Goal: Navigation & Orientation: Find specific page/section

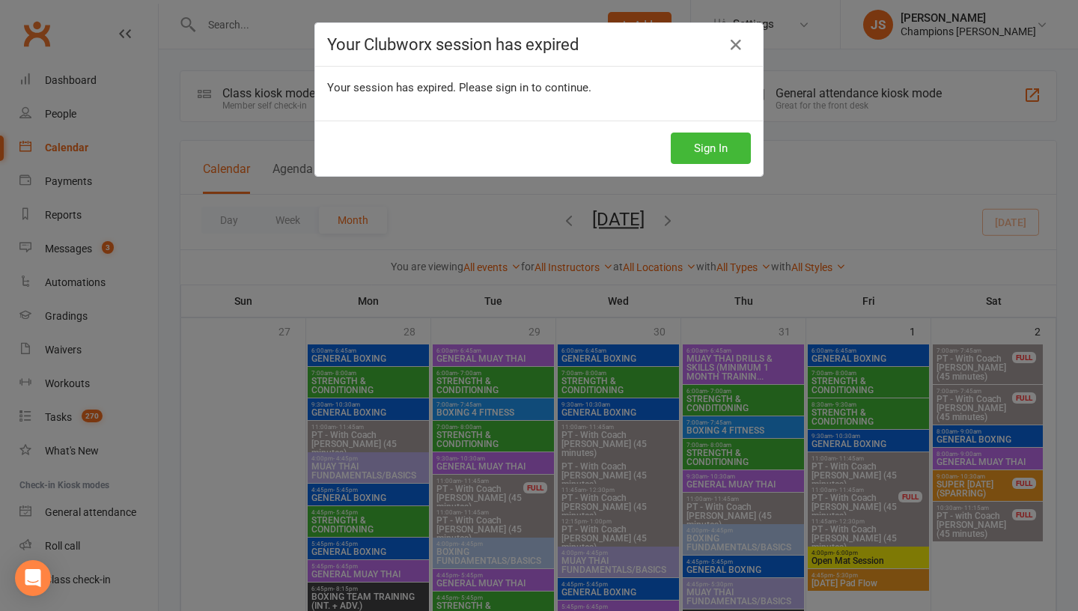
scroll to position [1041, 0]
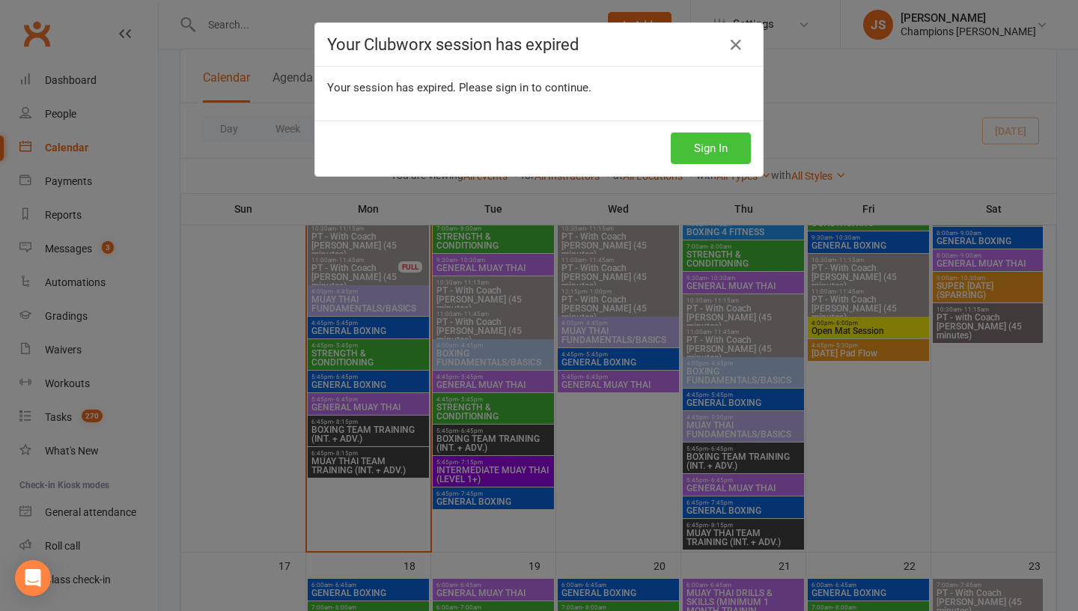
click at [690, 151] on button "Sign In" at bounding box center [711, 148] width 80 height 31
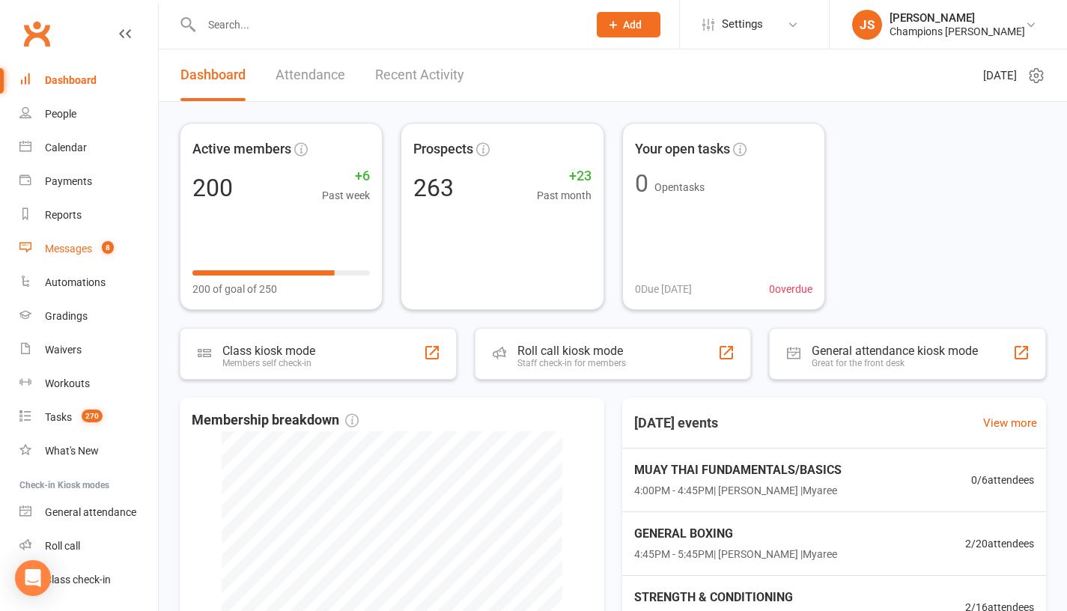
click at [92, 251] on div "Messages" at bounding box center [68, 249] width 47 height 12
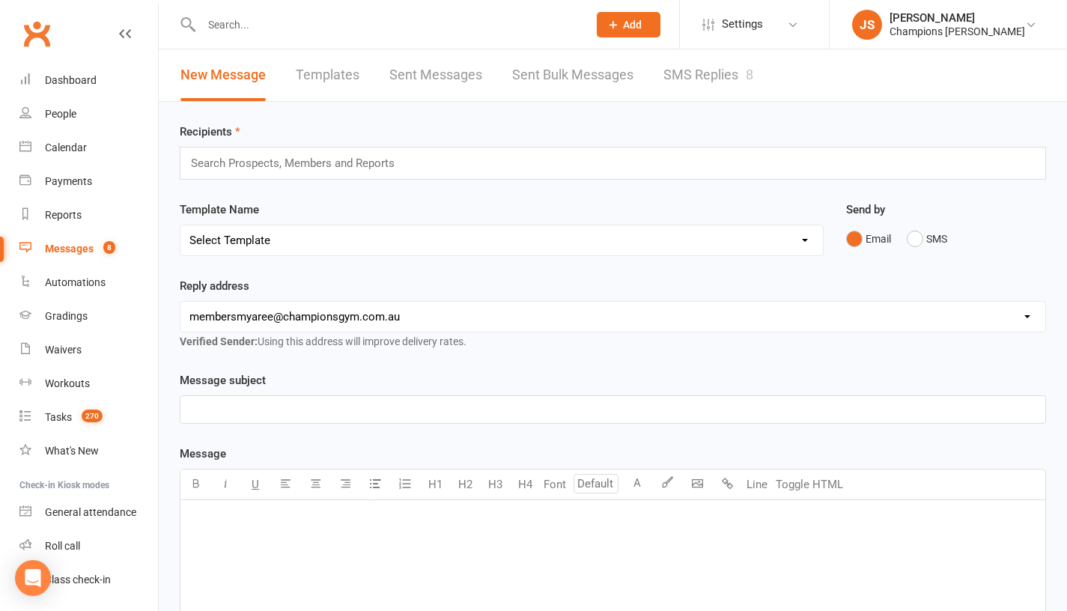
click at [705, 73] on link "SMS Replies 8" at bounding box center [708, 75] width 90 height 52
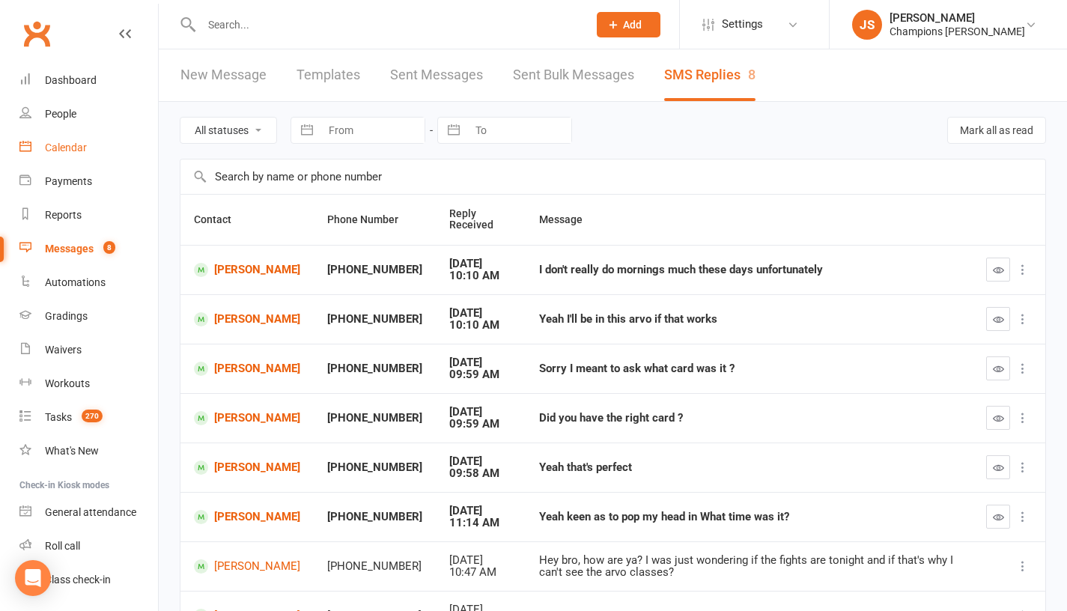
click at [89, 151] on link "Calendar" at bounding box center [88, 148] width 139 height 34
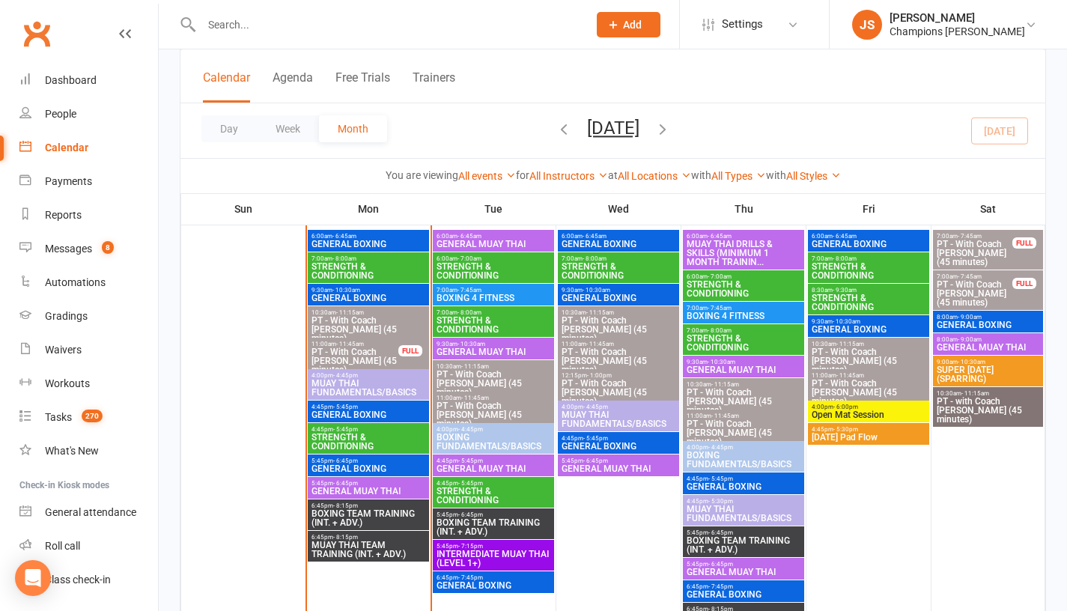
scroll to position [970, 0]
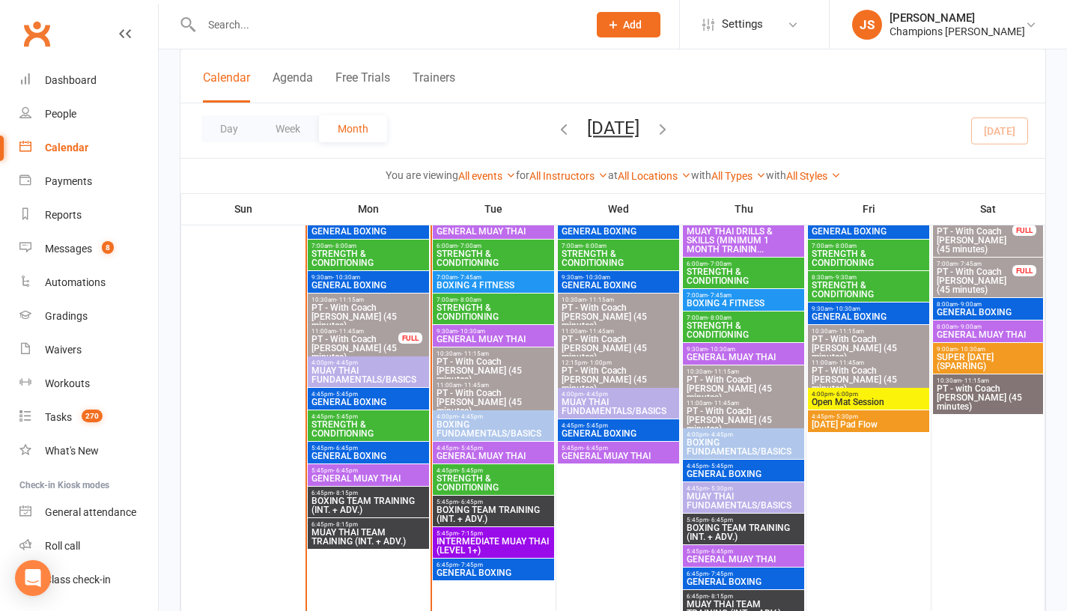
click at [347, 374] on span "MUAY THAI FUNDAMENTALS/BASICS" at bounding box center [368, 375] width 115 height 18
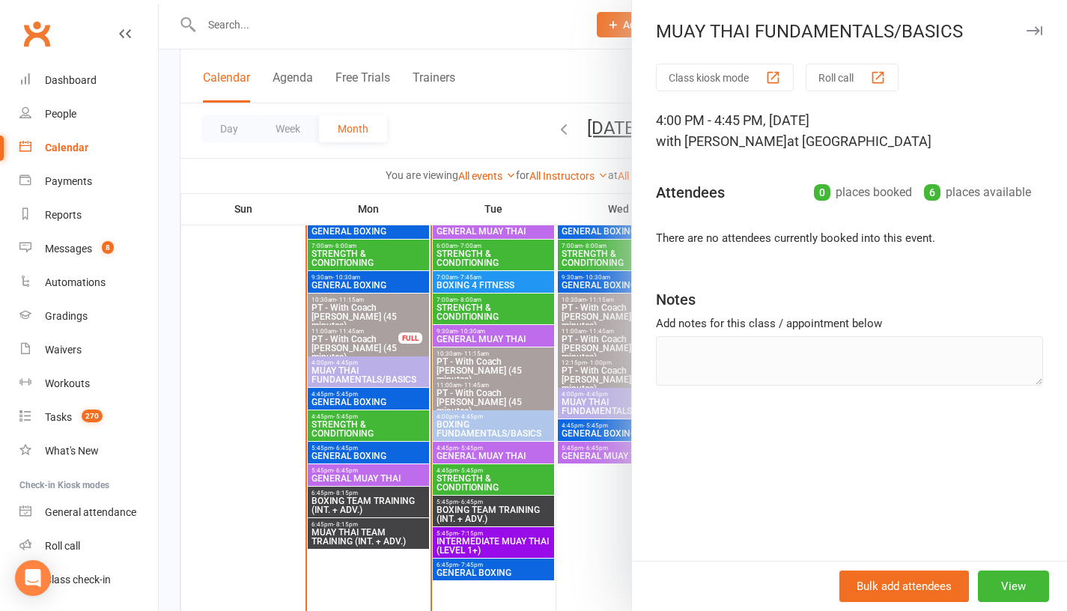
click at [235, 383] on div at bounding box center [613, 305] width 908 height 611
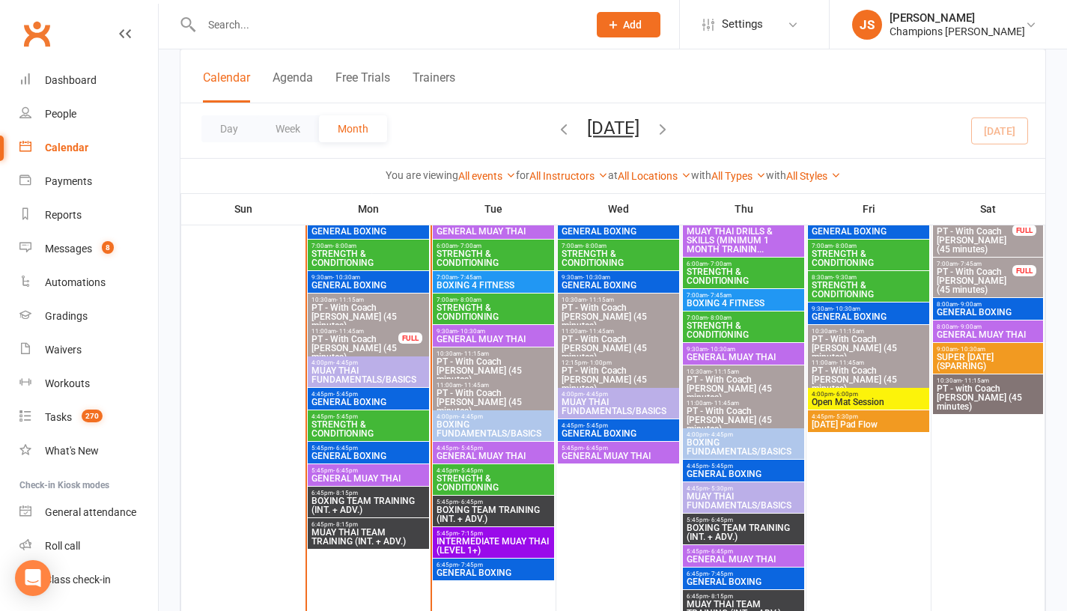
click at [337, 407] on span "GENERAL BOXING" at bounding box center [368, 402] width 115 height 9
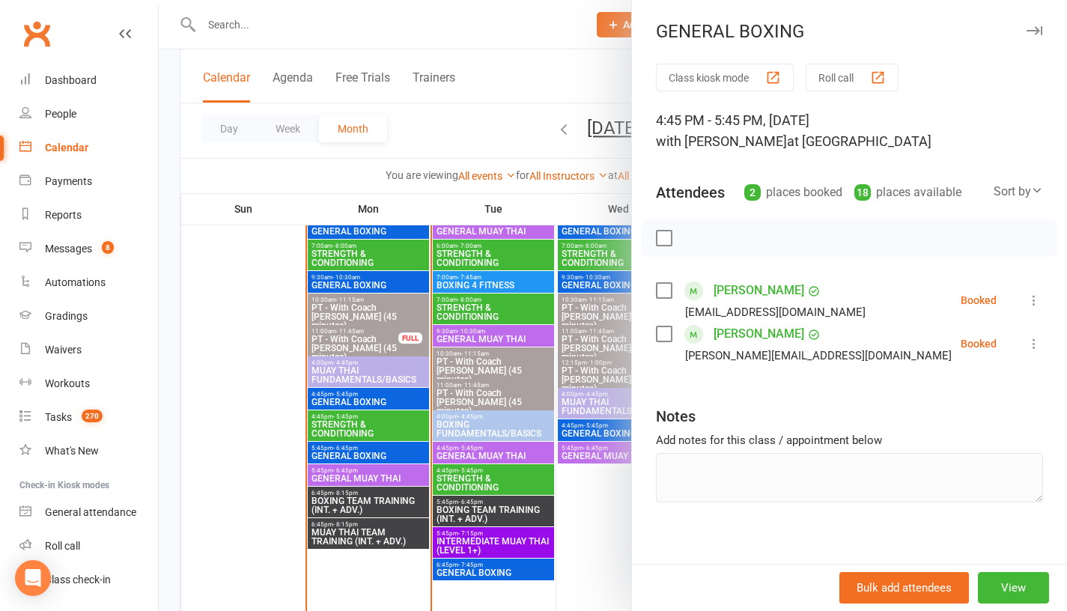
click at [192, 437] on div at bounding box center [613, 305] width 908 height 611
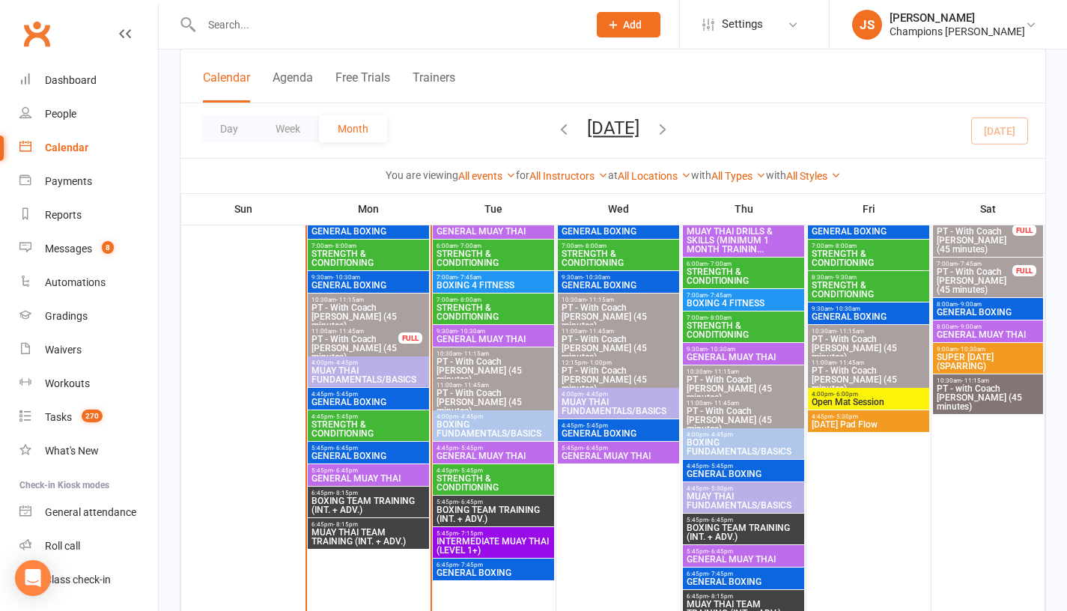
click at [334, 448] on span "- 6:45pm" at bounding box center [345, 448] width 25 height 7
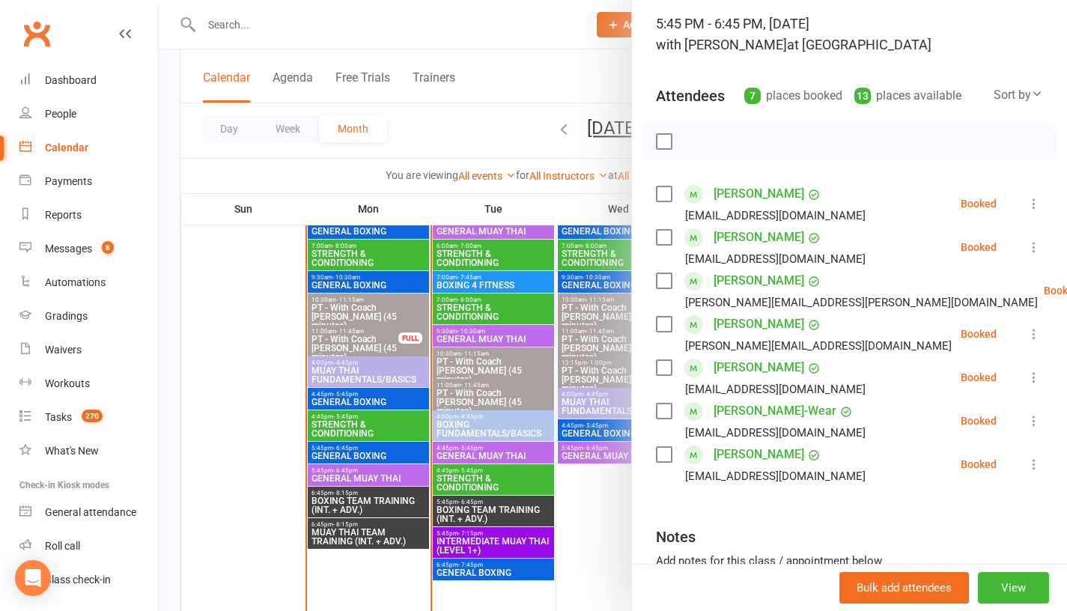
scroll to position [100, 0]
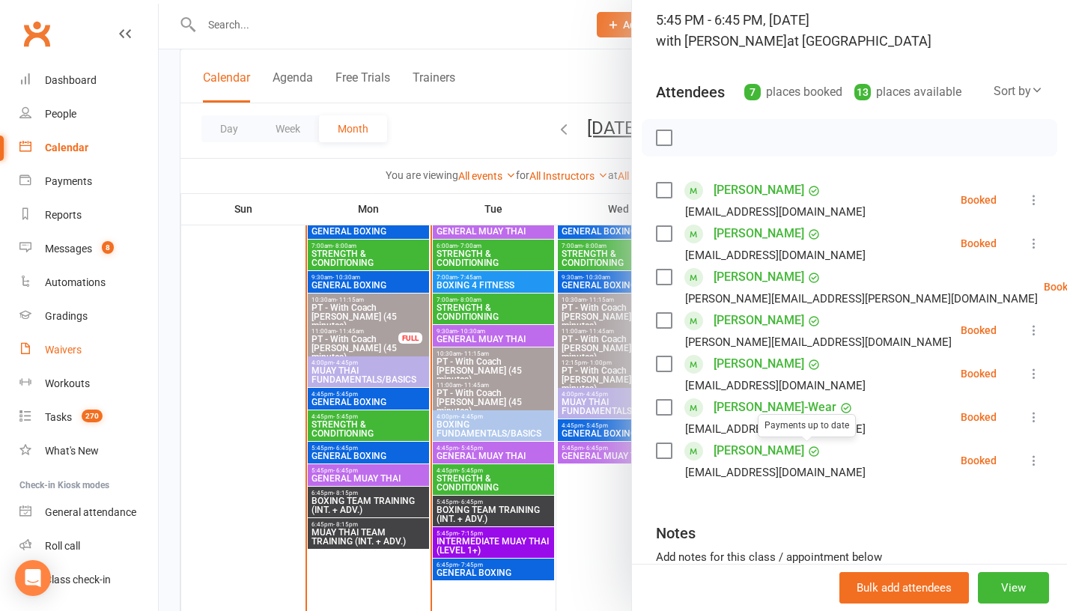
click at [120, 350] on link "Waivers" at bounding box center [88, 350] width 139 height 34
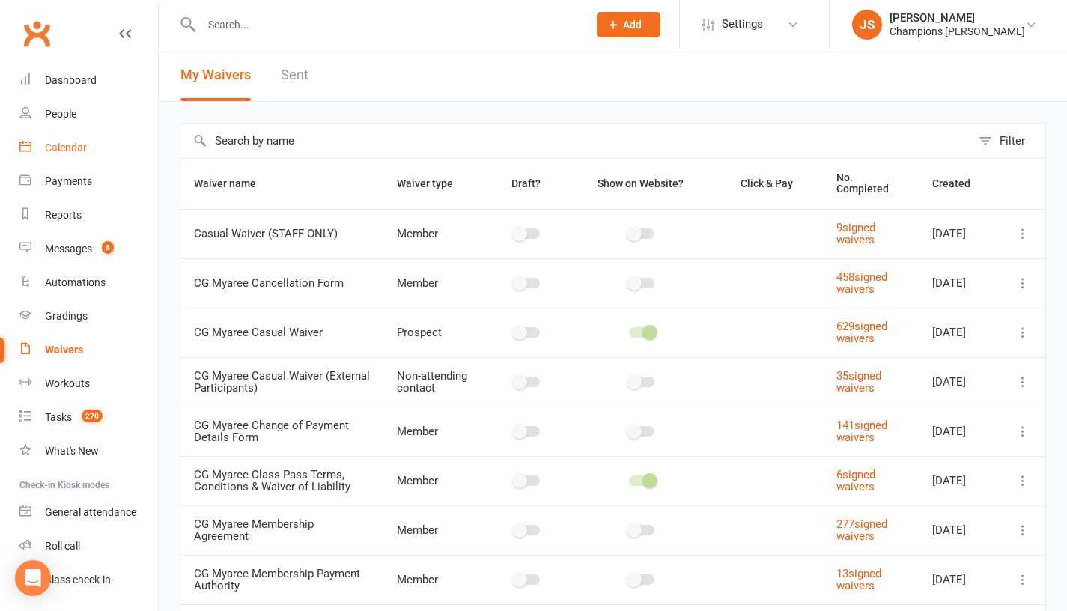
click at [72, 151] on div "Calendar" at bounding box center [66, 148] width 42 height 12
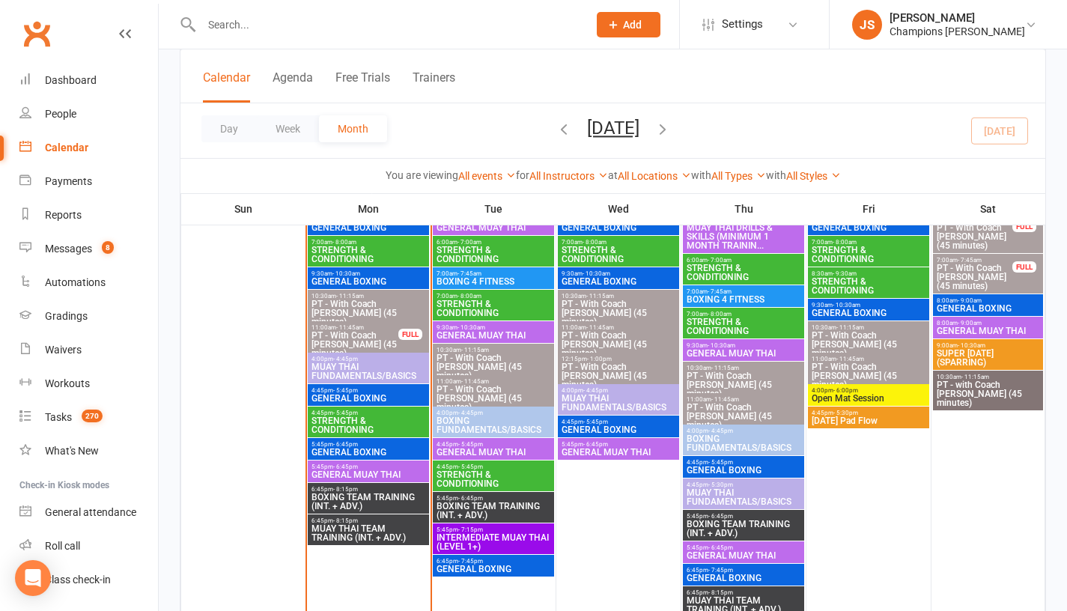
scroll to position [977, 0]
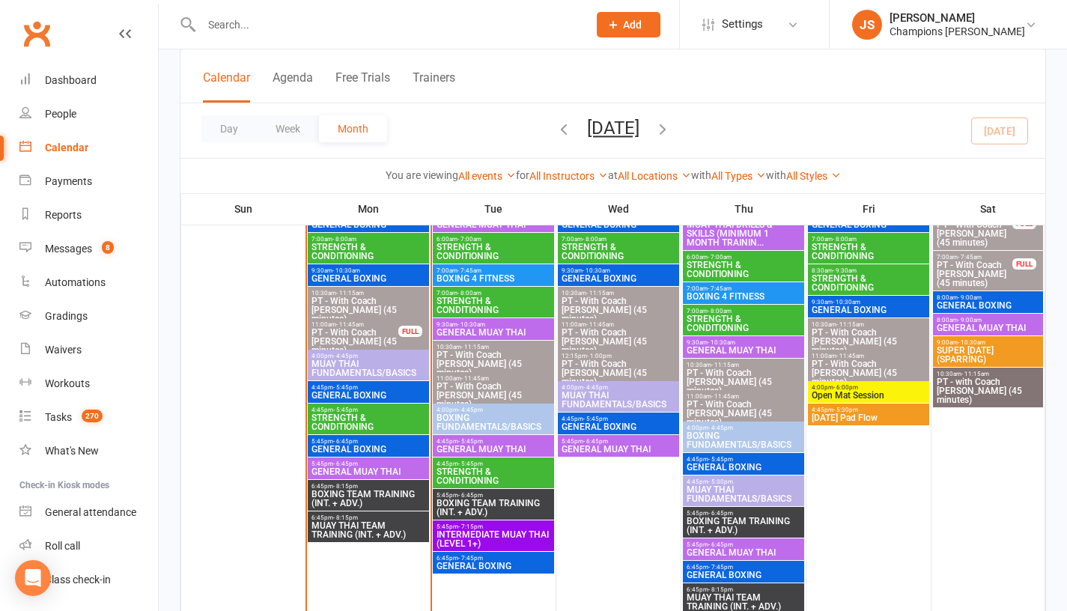
click at [347, 387] on span "- 5:45pm" at bounding box center [345, 387] width 25 height 7
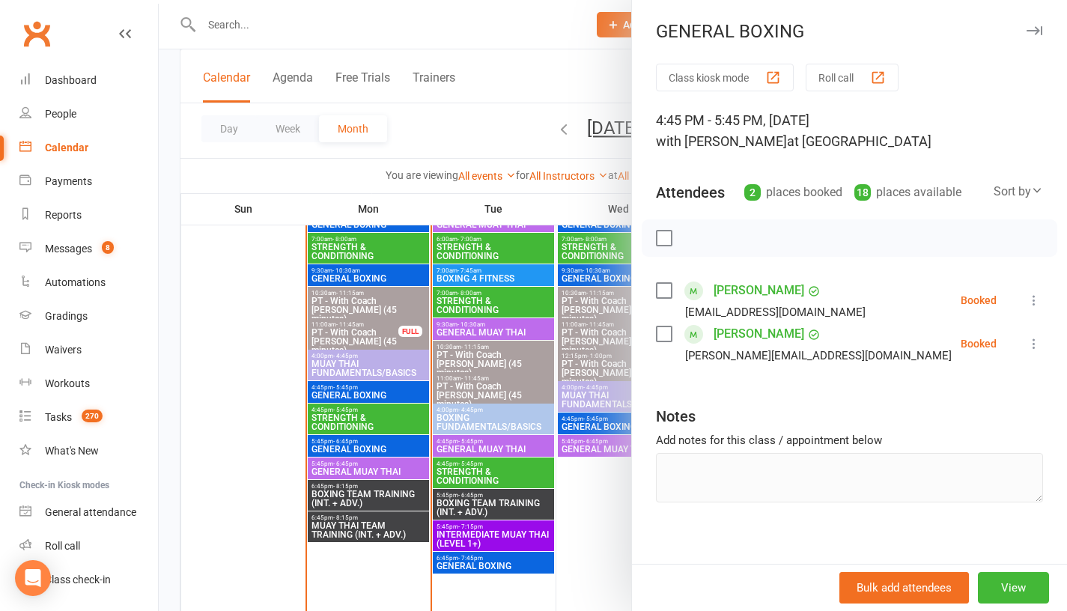
click at [230, 450] on div at bounding box center [613, 305] width 908 height 611
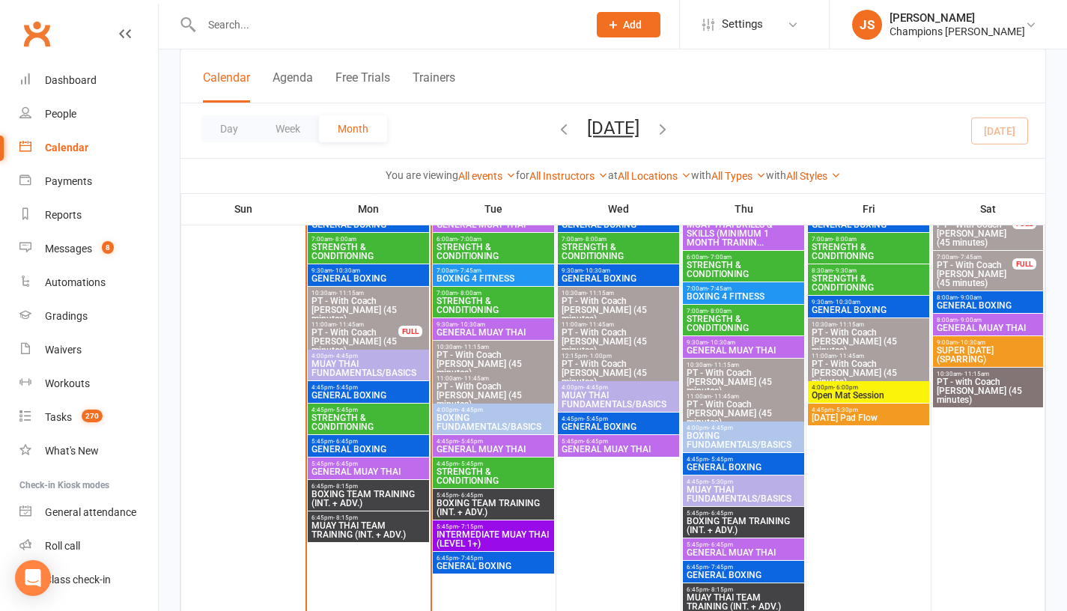
click at [364, 419] on span "STRENGTH & CONDITIONING" at bounding box center [368, 422] width 115 height 18
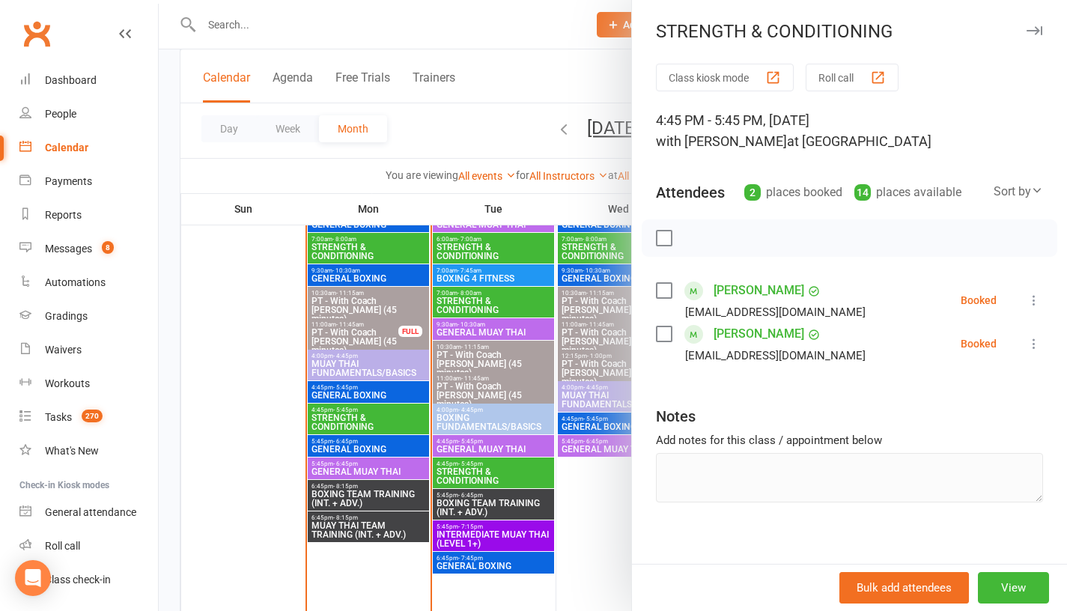
click at [219, 452] on div at bounding box center [613, 305] width 908 height 611
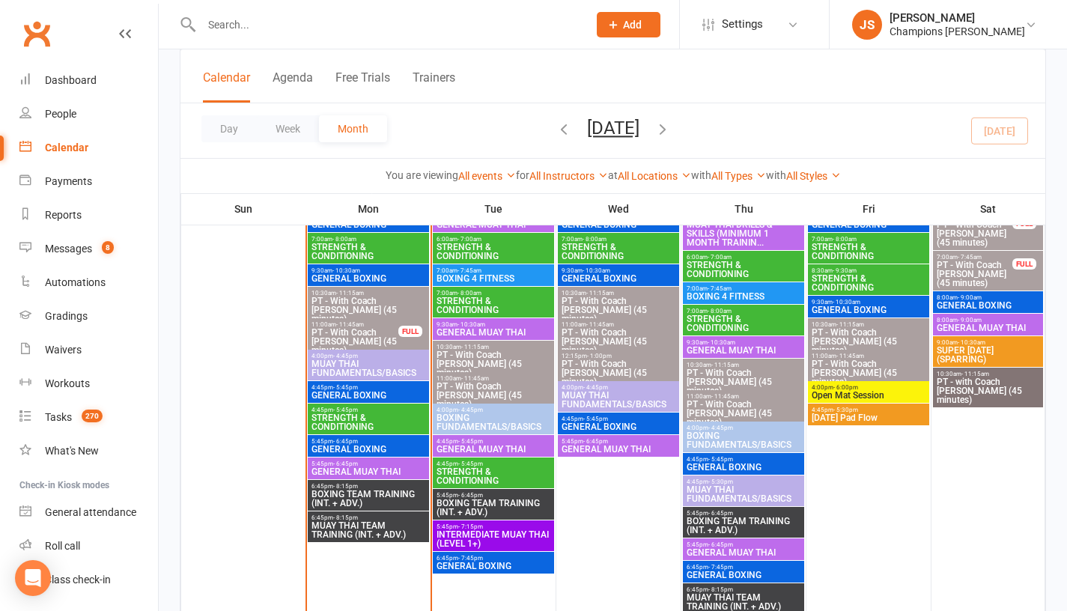
click at [370, 519] on span "6:45pm - 8:15pm" at bounding box center [368, 517] width 115 height 7
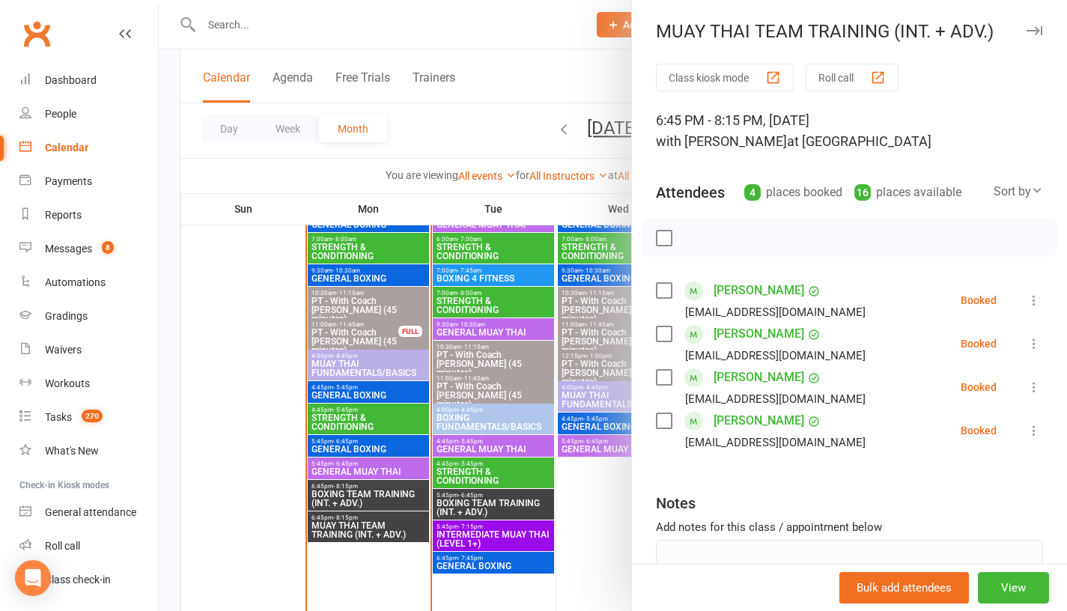
click at [220, 485] on div at bounding box center [613, 305] width 908 height 611
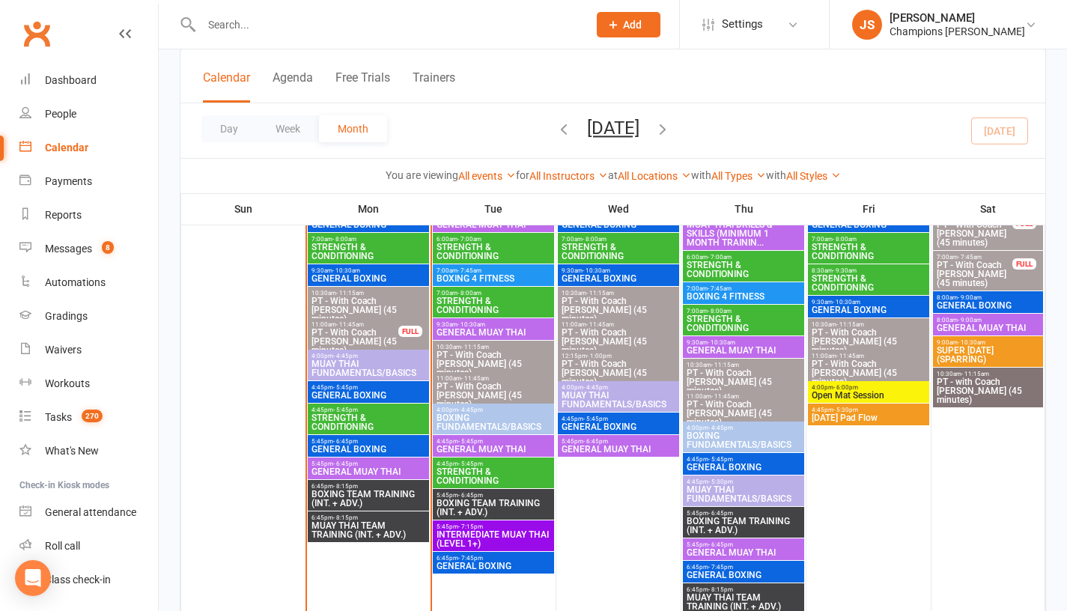
click at [335, 393] on span "GENERAL BOXING" at bounding box center [368, 395] width 115 height 9
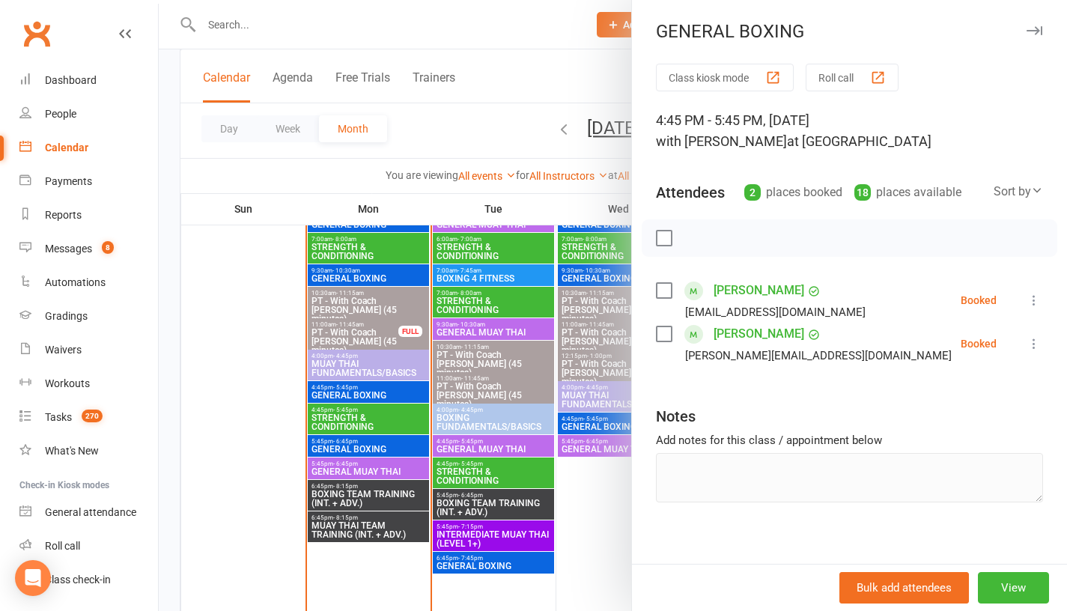
click at [239, 417] on div at bounding box center [613, 305] width 908 height 611
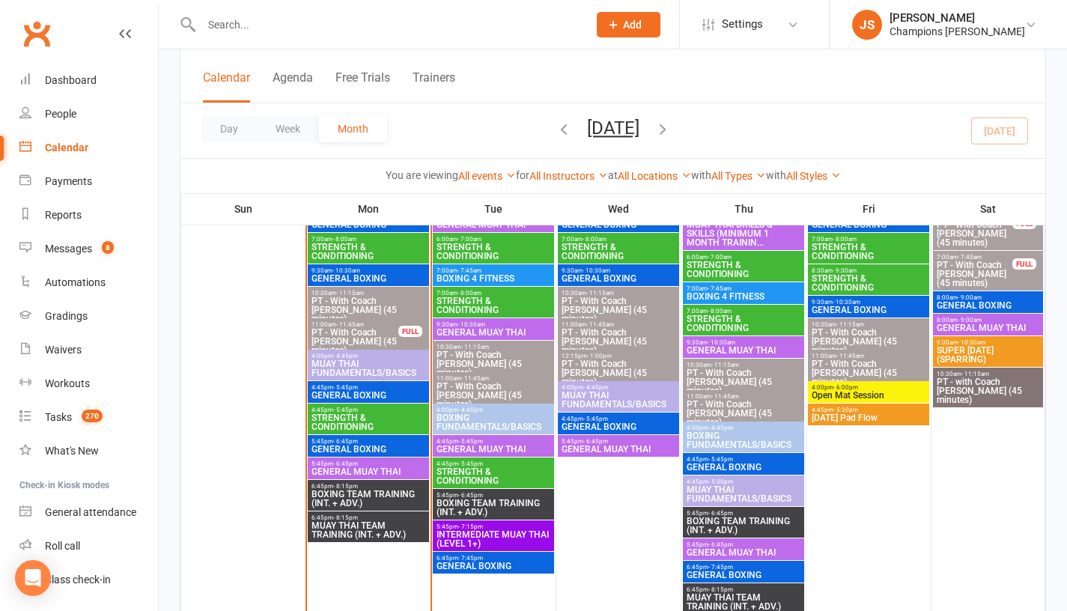
click at [342, 418] on span "STRENGTH & CONDITIONING" at bounding box center [368, 422] width 115 height 18
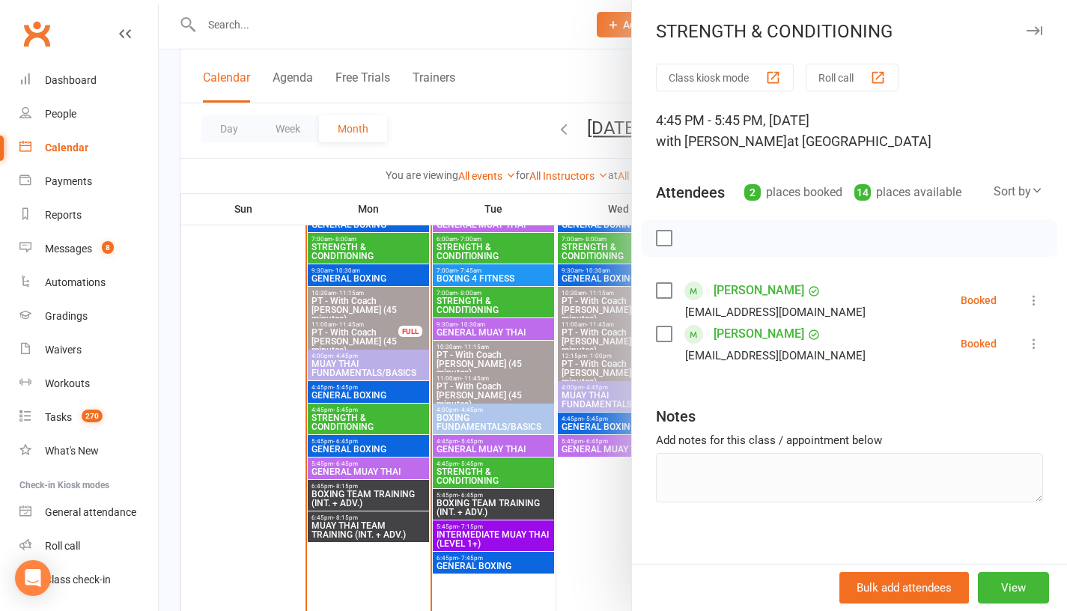
click at [270, 419] on div at bounding box center [613, 305] width 908 height 611
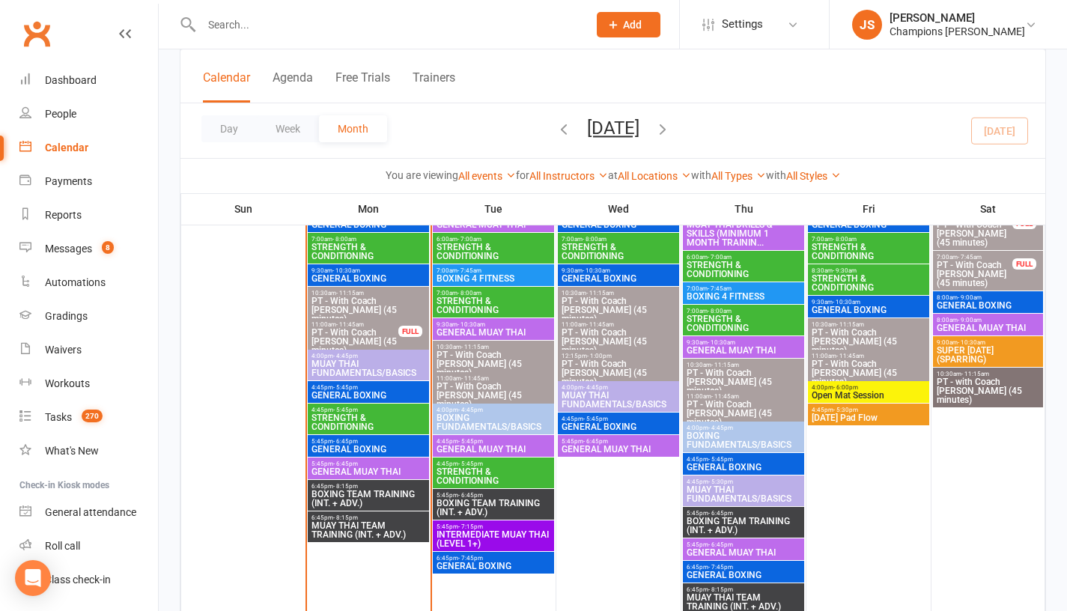
click at [332, 445] on span "GENERAL BOXING" at bounding box center [368, 449] width 115 height 9
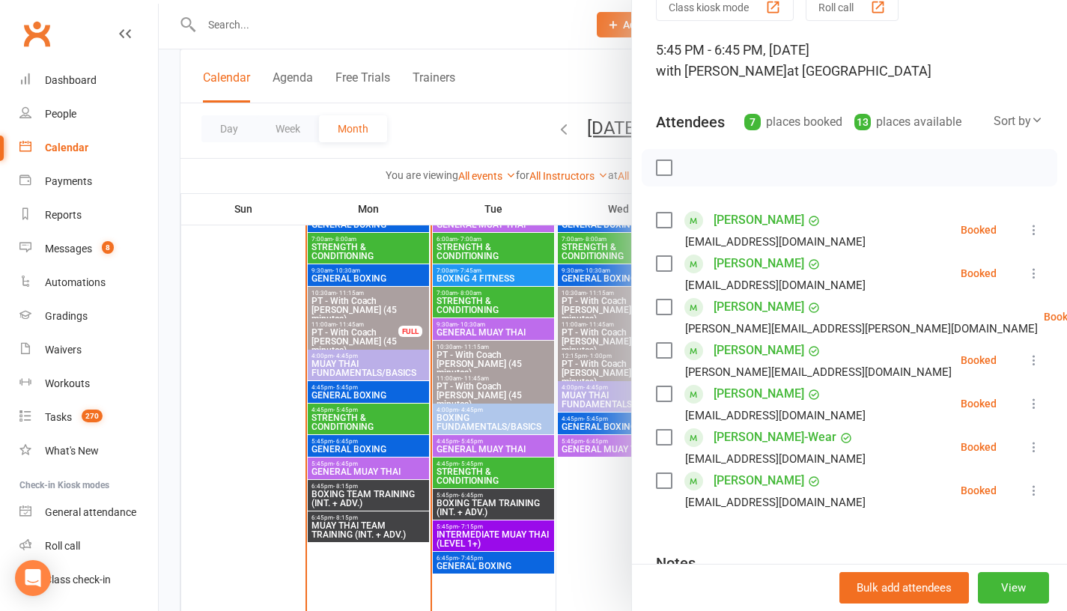
scroll to position [77, 0]
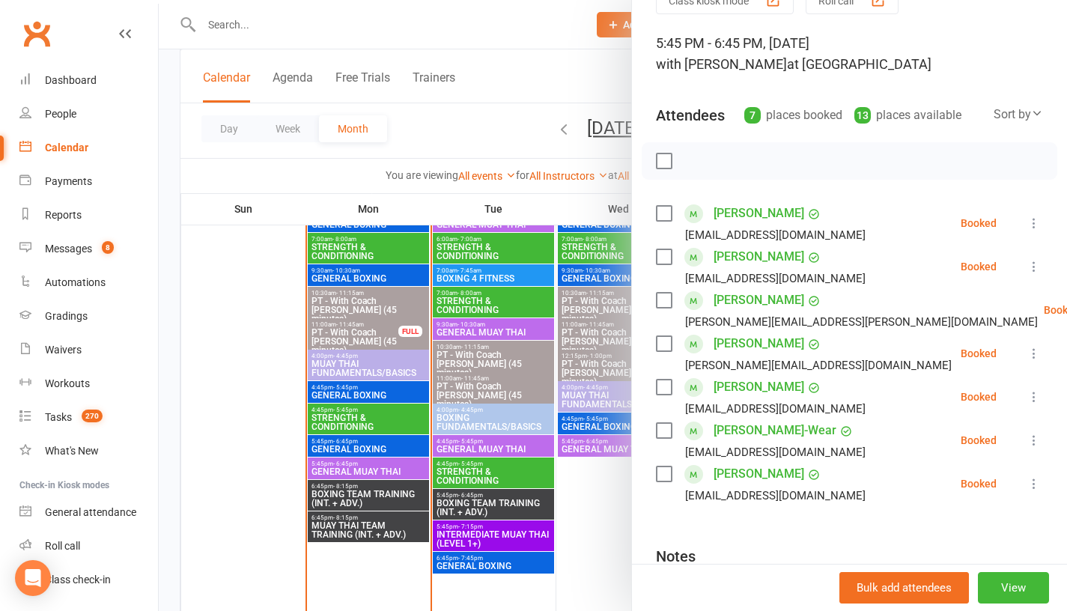
click at [226, 467] on div at bounding box center [613, 305] width 908 height 611
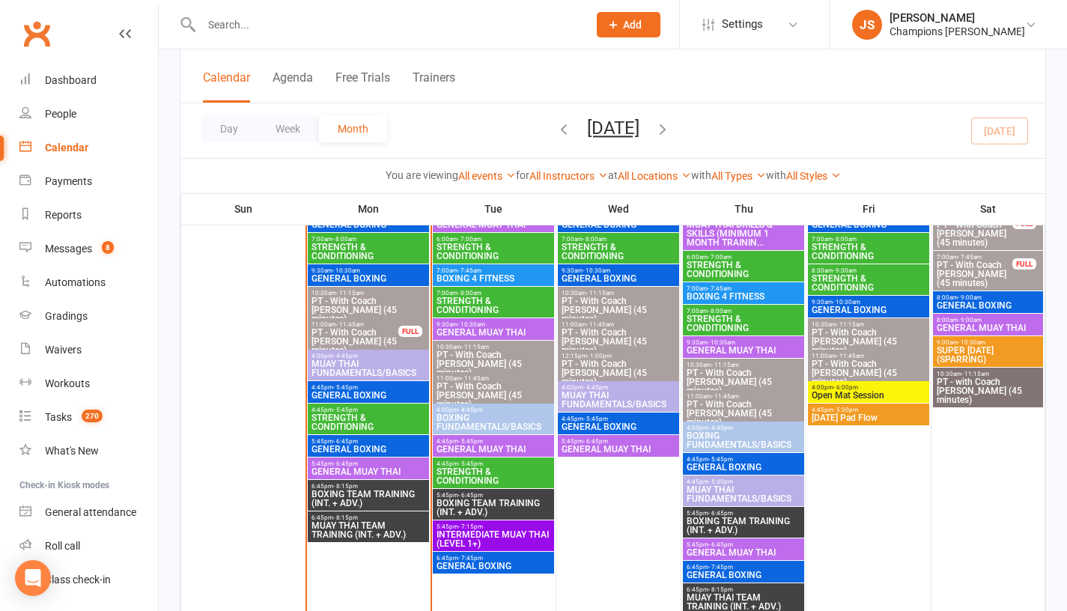
click at [338, 465] on span "- 6:45pm" at bounding box center [345, 464] width 25 height 7
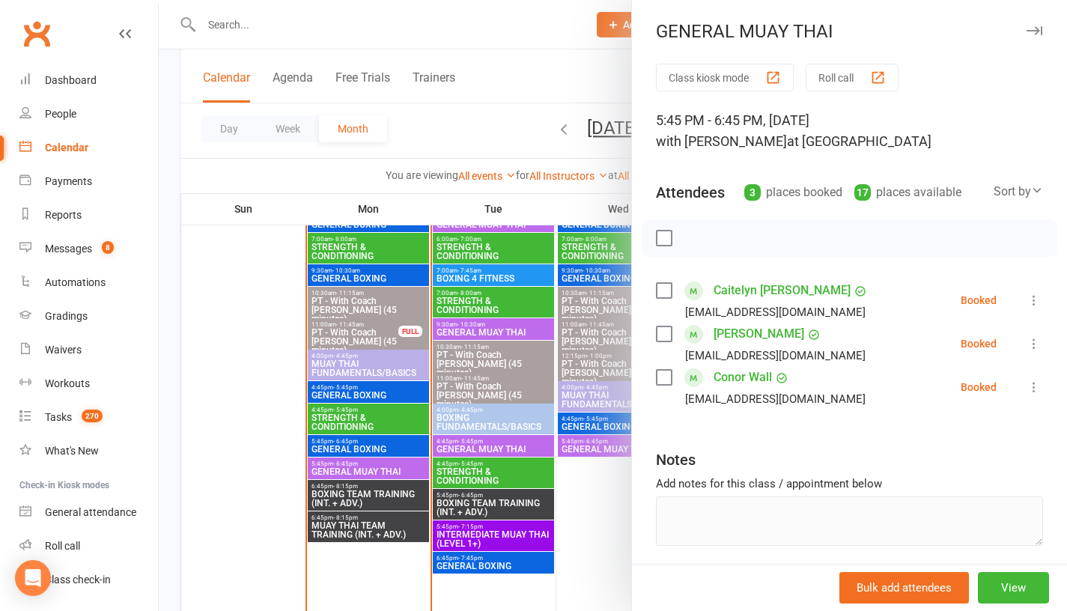
click at [213, 437] on div at bounding box center [613, 305] width 908 height 611
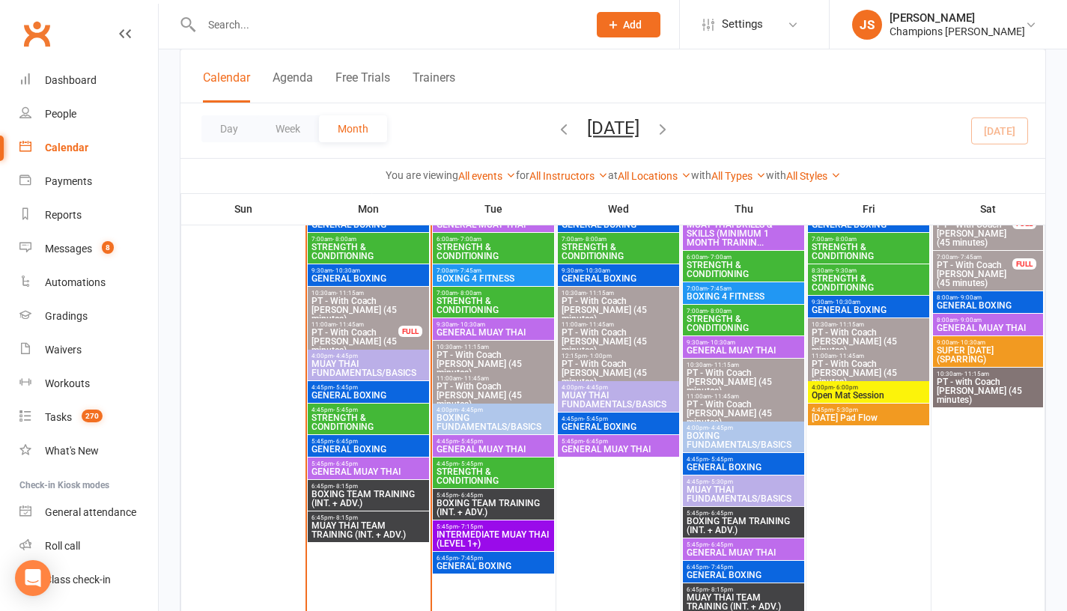
click at [336, 496] on span "BOXING TEAM TRAINING (INT. + ADV.)" at bounding box center [368, 499] width 115 height 18
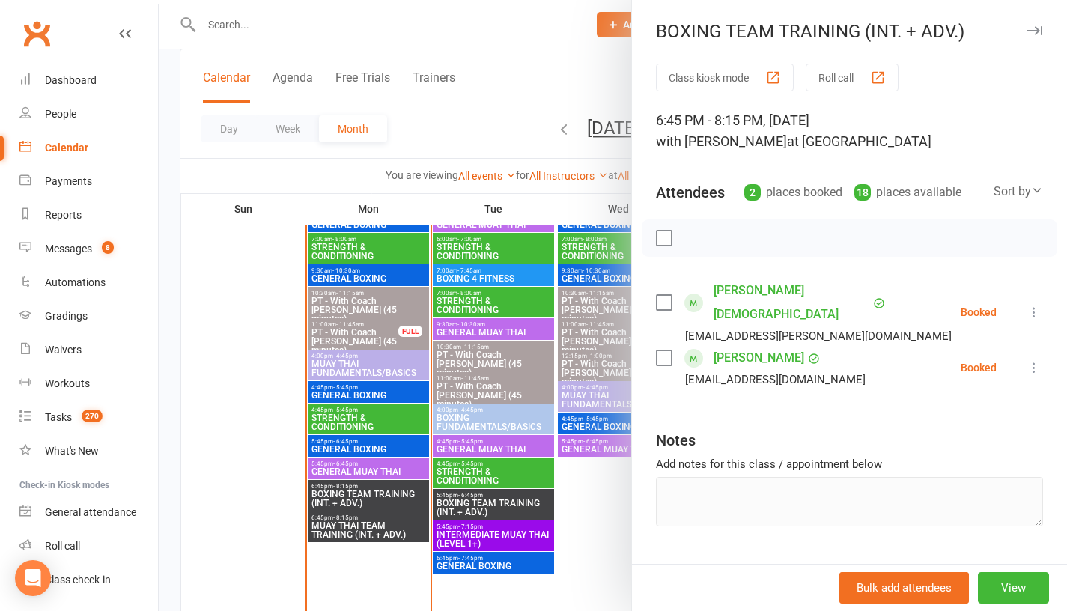
click at [243, 526] on div at bounding box center [613, 305] width 908 height 611
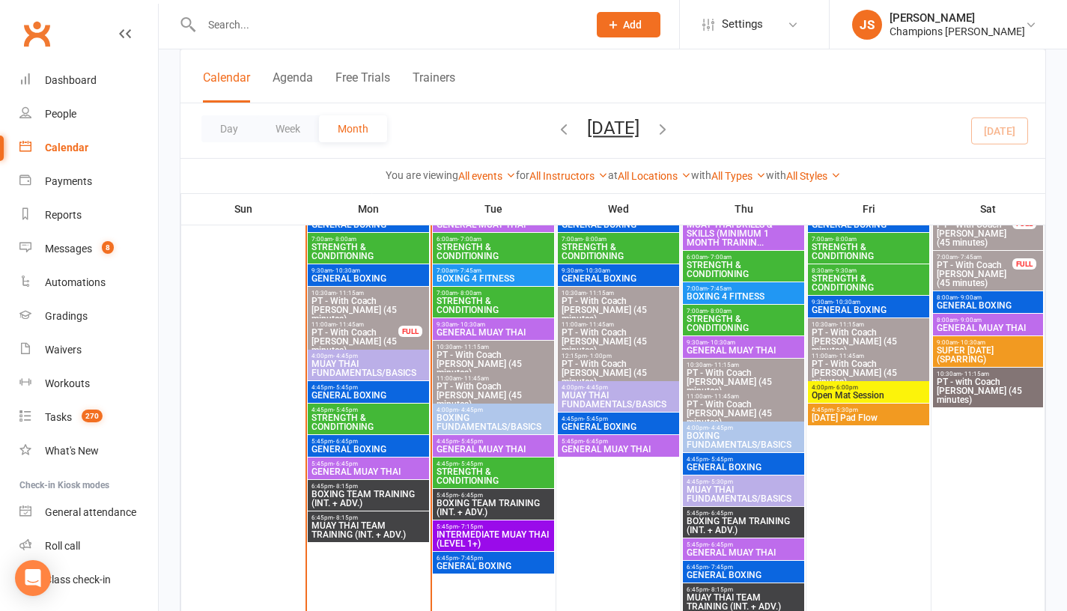
click at [357, 531] on span "MUAY THAI TEAM TRAINING (INT. + ADV.)" at bounding box center [368, 530] width 115 height 18
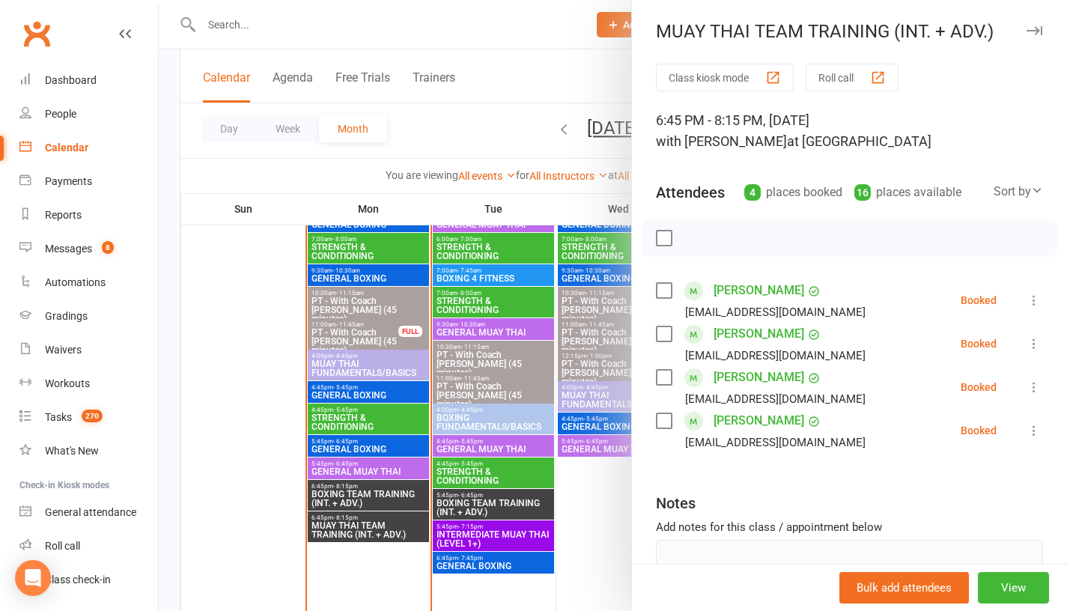
click at [248, 500] on div at bounding box center [613, 305] width 908 height 611
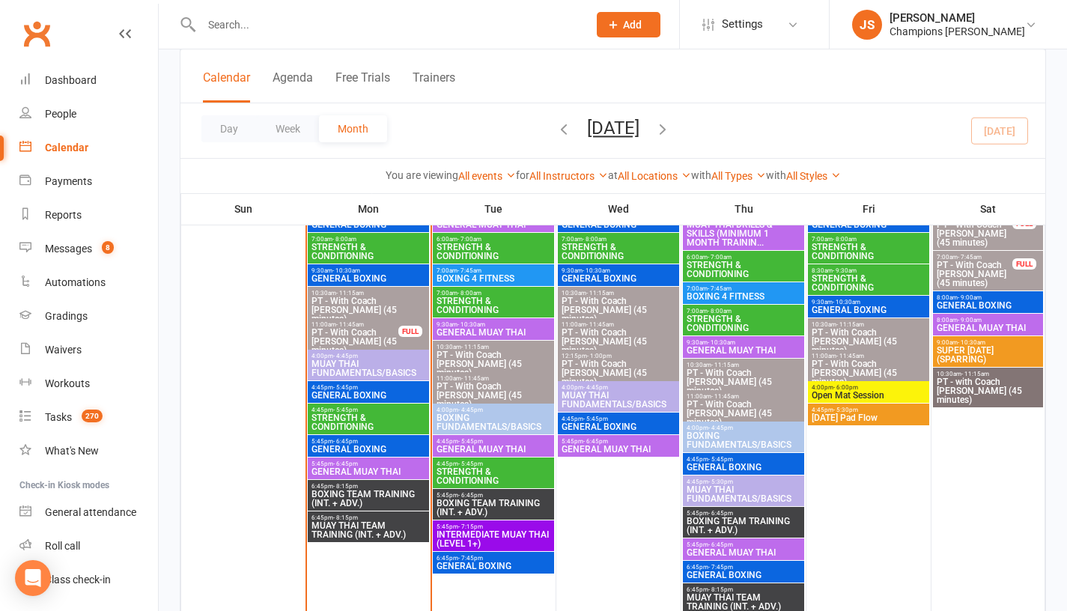
click at [353, 498] on span "BOXING TEAM TRAINING (INT. + ADV.)" at bounding box center [368, 499] width 115 height 18
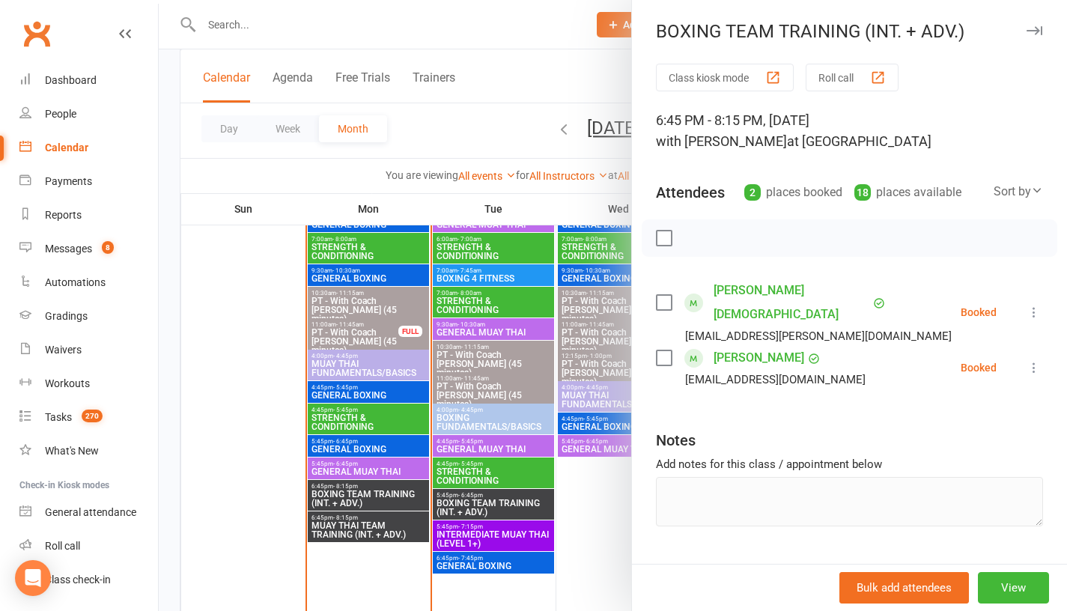
click at [254, 460] on div at bounding box center [613, 305] width 908 height 611
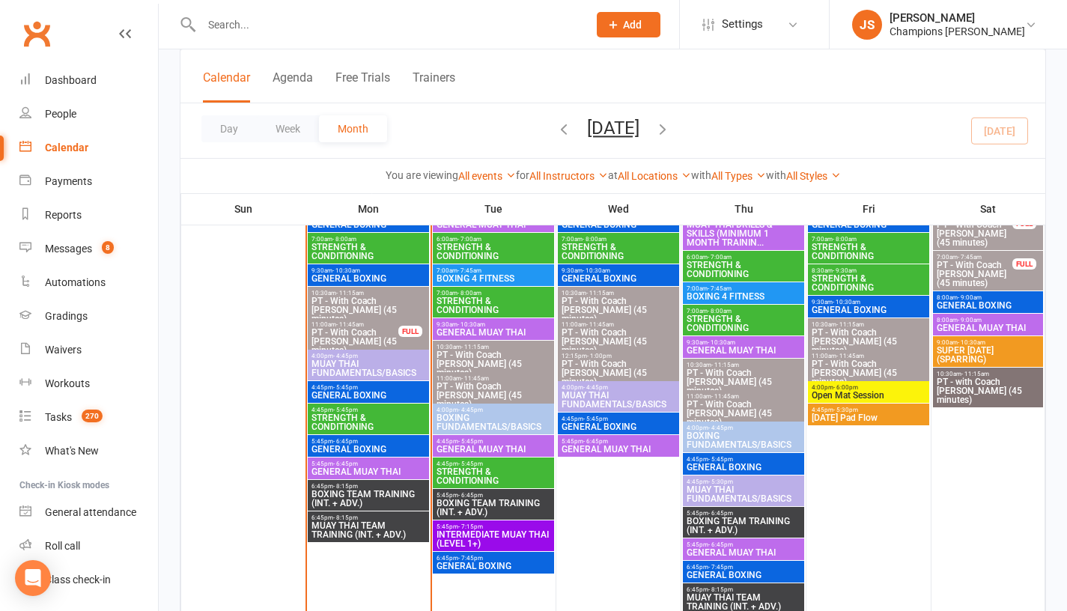
click at [519, 504] on span "BOXING TEAM TRAINING (INT. + ADV.)" at bounding box center [493, 508] width 115 height 18
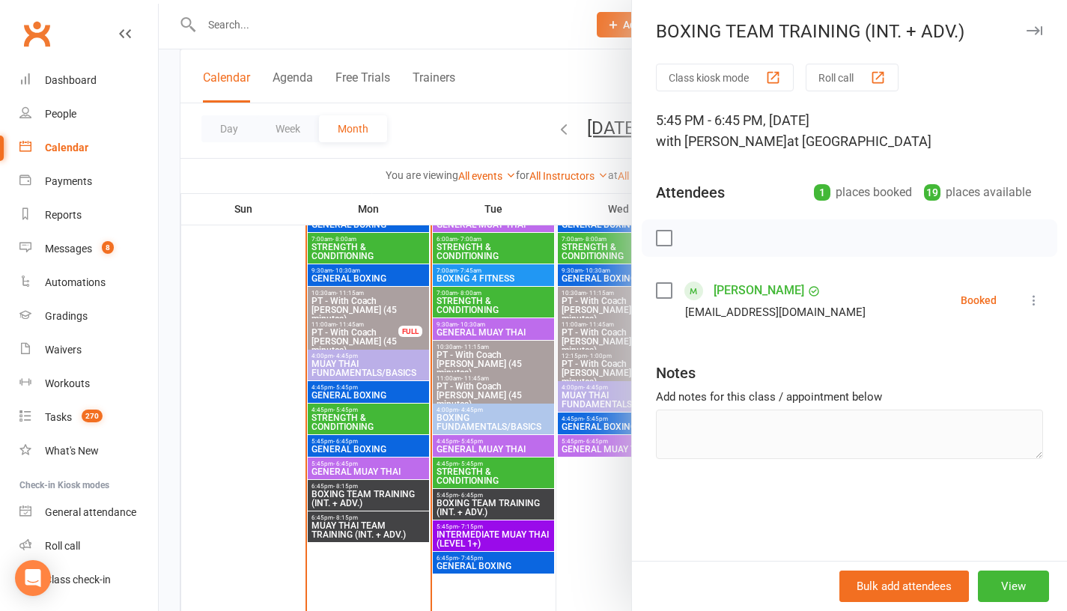
click at [468, 592] on div at bounding box center [613, 305] width 908 height 611
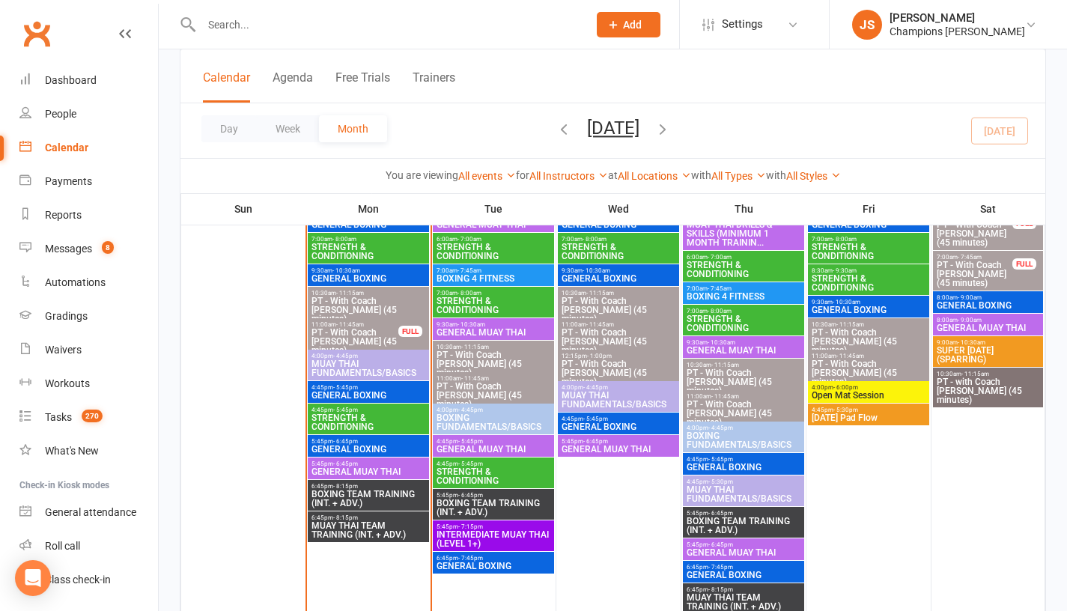
click at [480, 279] on span "BOXING 4 FITNESS" at bounding box center [493, 278] width 115 height 9
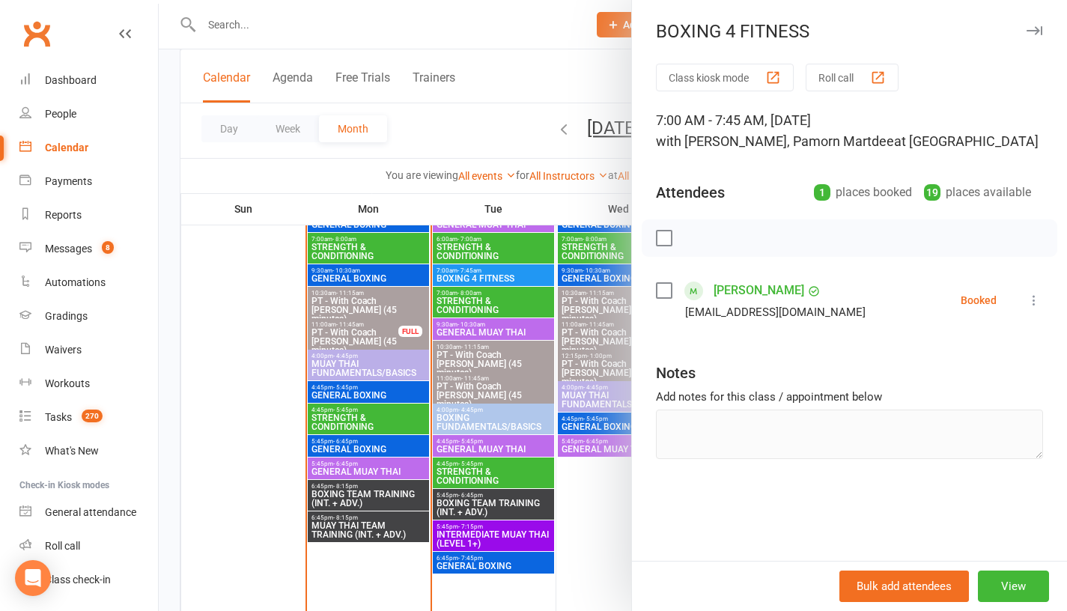
click at [222, 295] on div at bounding box center [613, 305] width 908 height 611
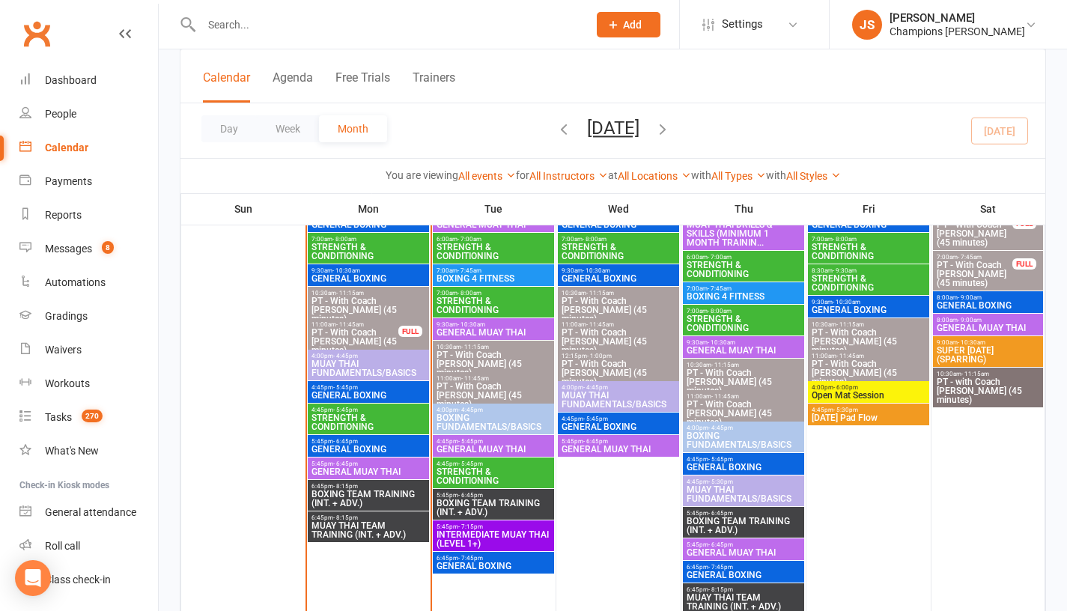
click at [460, 335] on span "GENERAL MUAY THAI" at bounding box center [493, 332] width 115 height 9
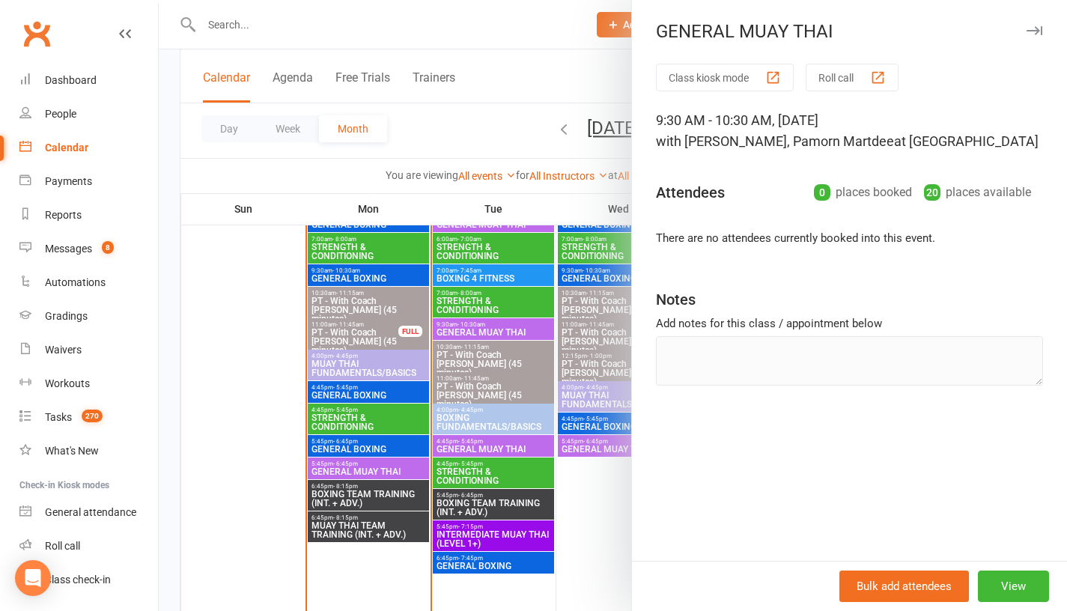
click at [216, 359] on div at bounding box center [613, 305] width 908 height 611
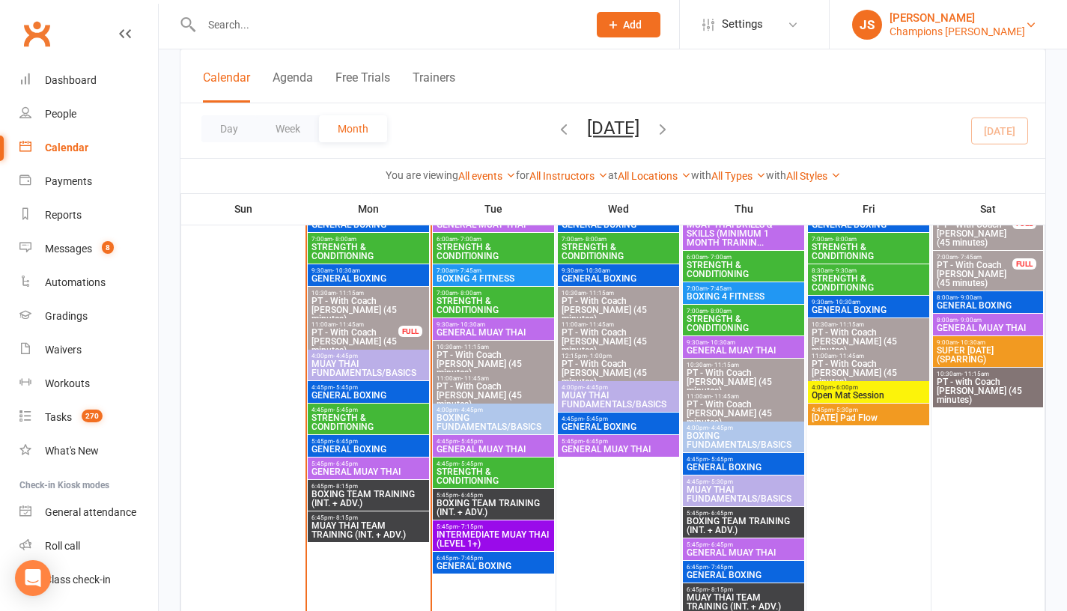
click at [962, 37] on div "Champions [PERSON_NAME]" at bounding box center [958, 31] width 136 height 13
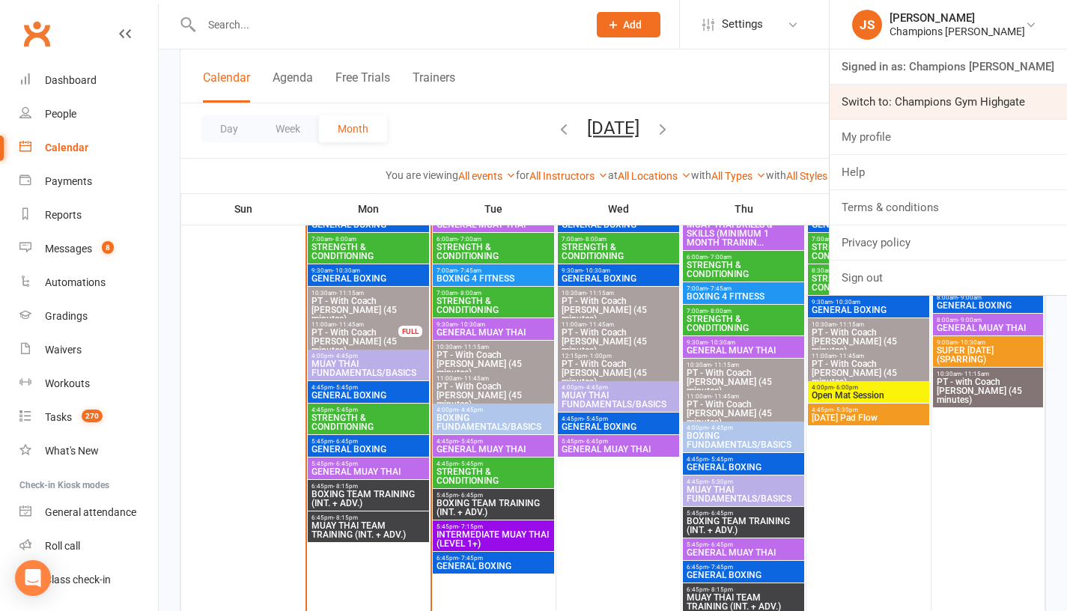
click at [968, 100] on link "Switch to: Champions Gym Highgate" at bounding box center [948, 102] width 237 height 34
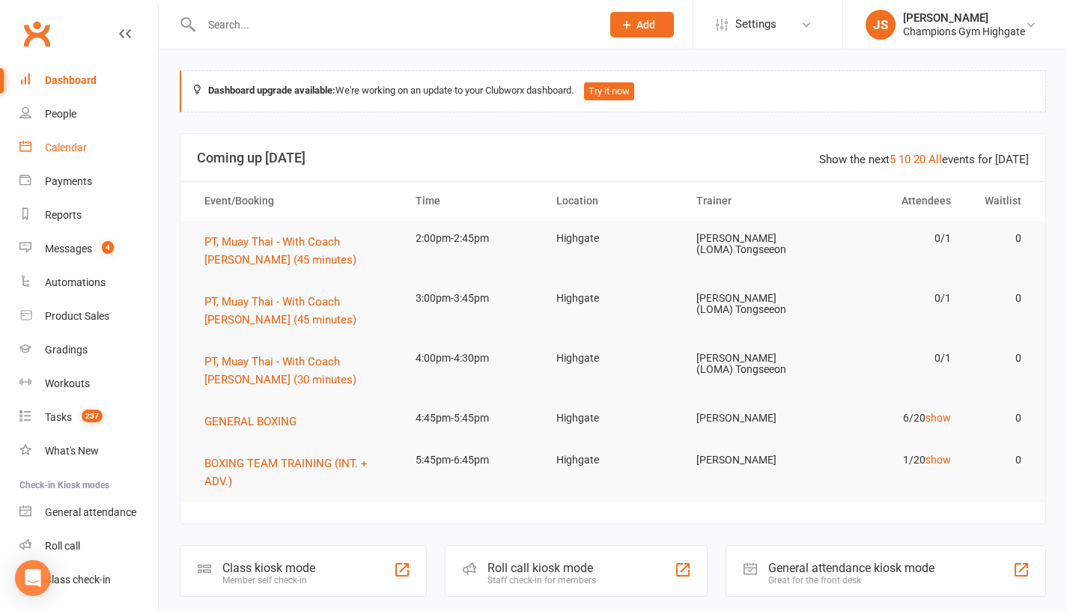
click at [79, 157] on link "Calendar" at bounding box center [88, 148] width 139 height 34
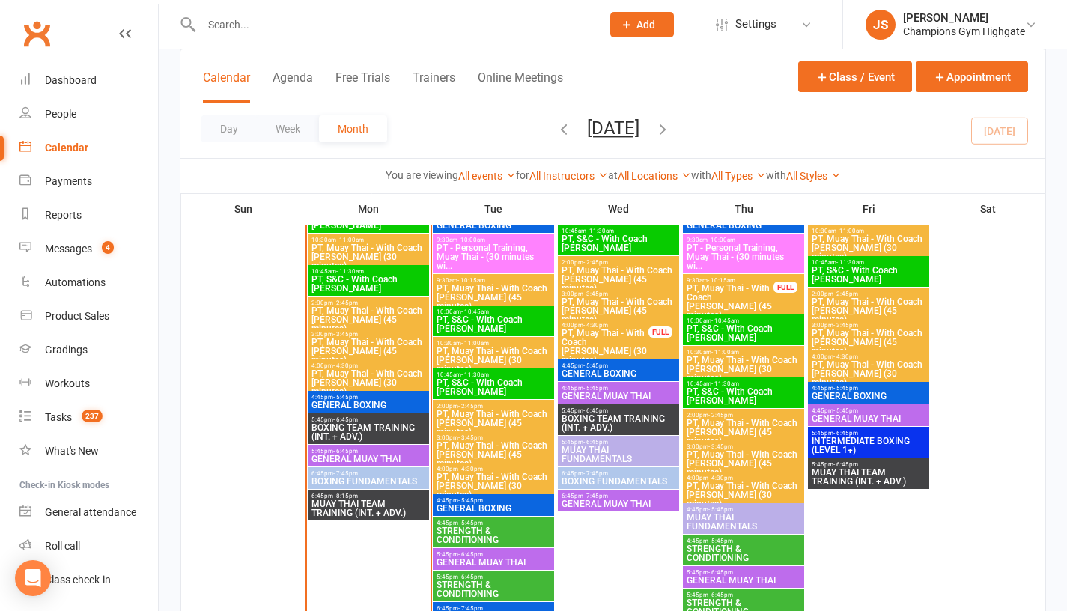
scroll to position [1916, 0]
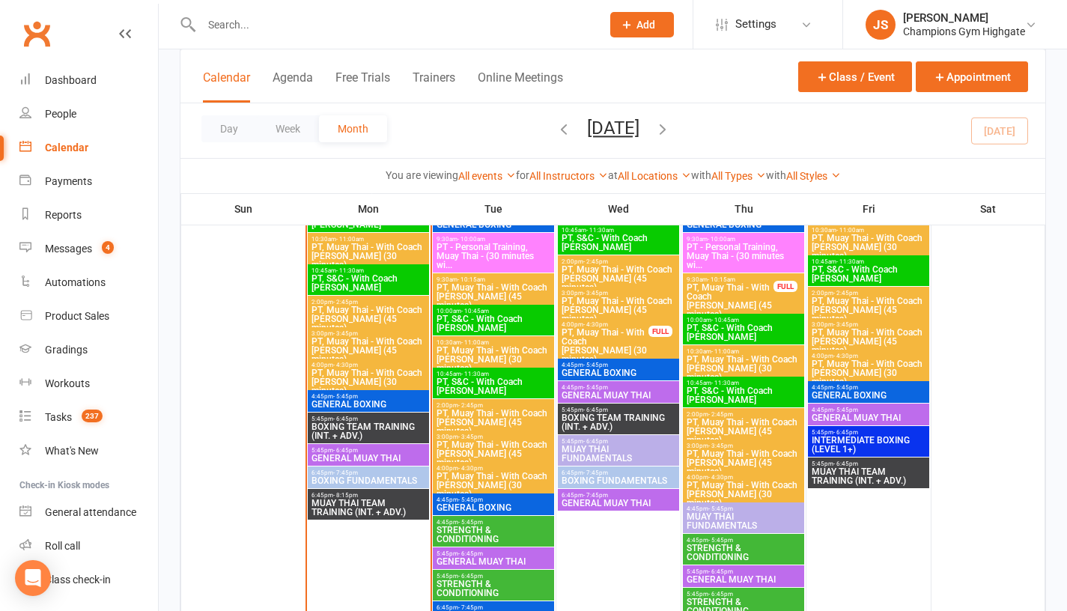
click at [358, 401] on span "GENERAL BOXING" at bounding box center [368, 404] width 115 height 9
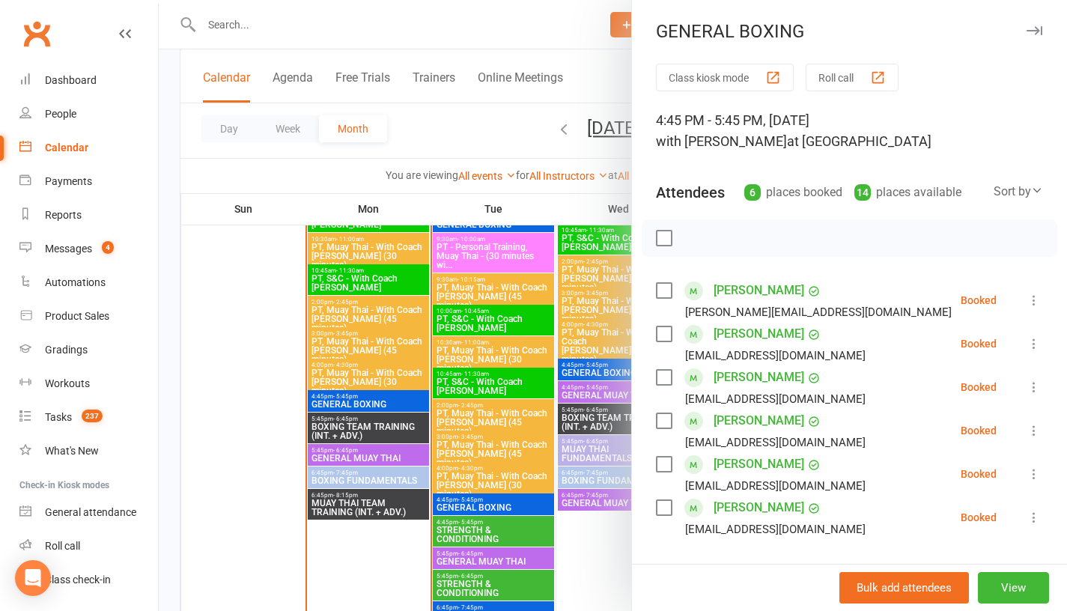
click at [259, 434] on div at bounding box center [613, 305] width 908 height 611
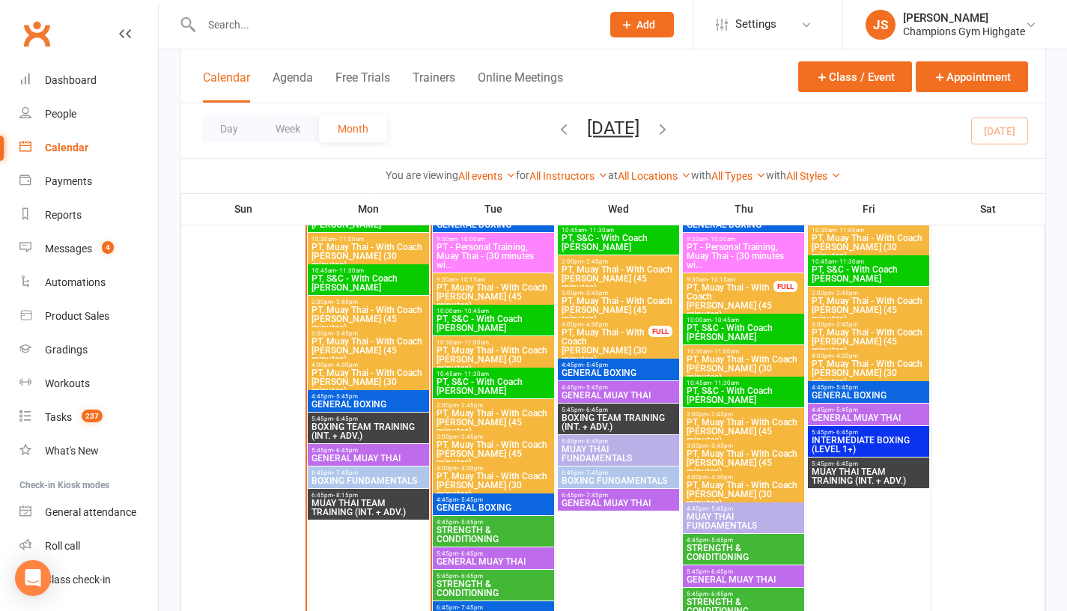
click at [350, 426] on span "BOXING TEAM TRAINING (INT. + ADV.)" at bounding box center [368, 431] width 115 height 18
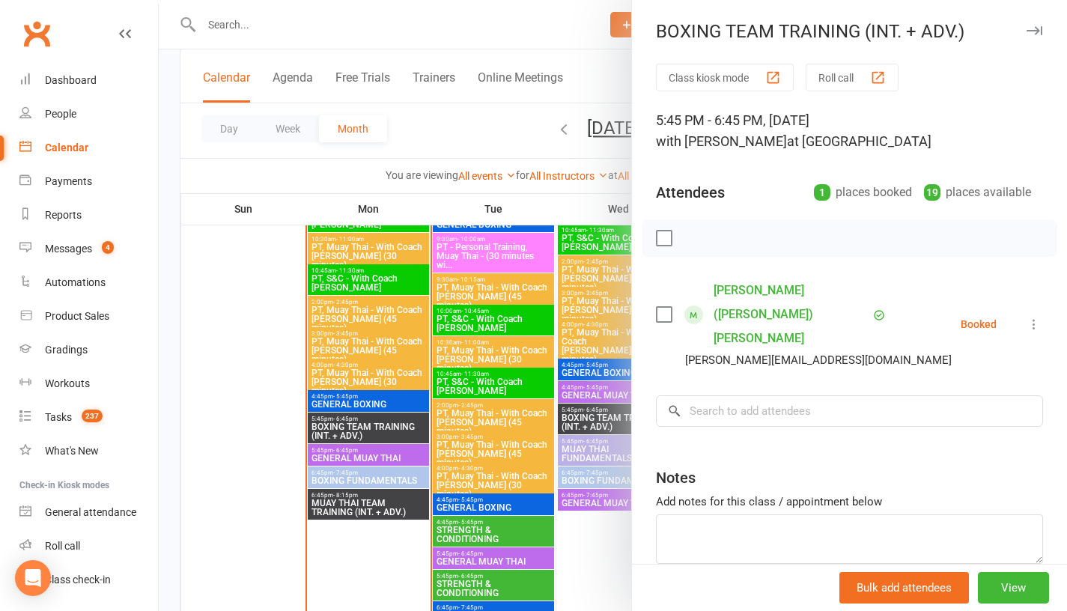
click at [276, 426] on div at bounding box center [613, 305] width 908 height 611
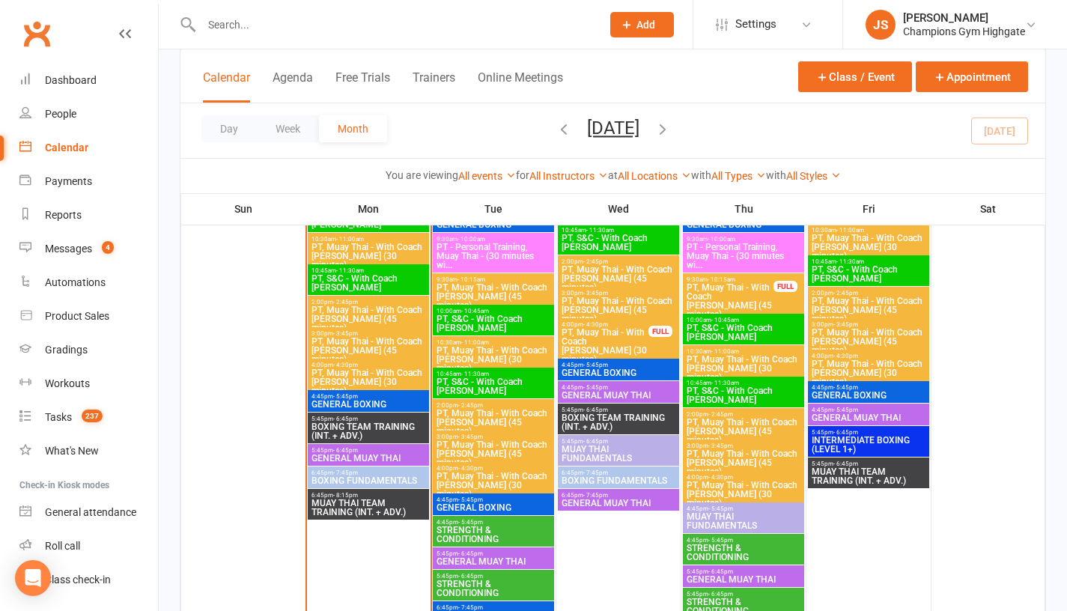
click at [347, 452] on span "- 6:45pm" at bounding box center [345, 450] width 25 height 7
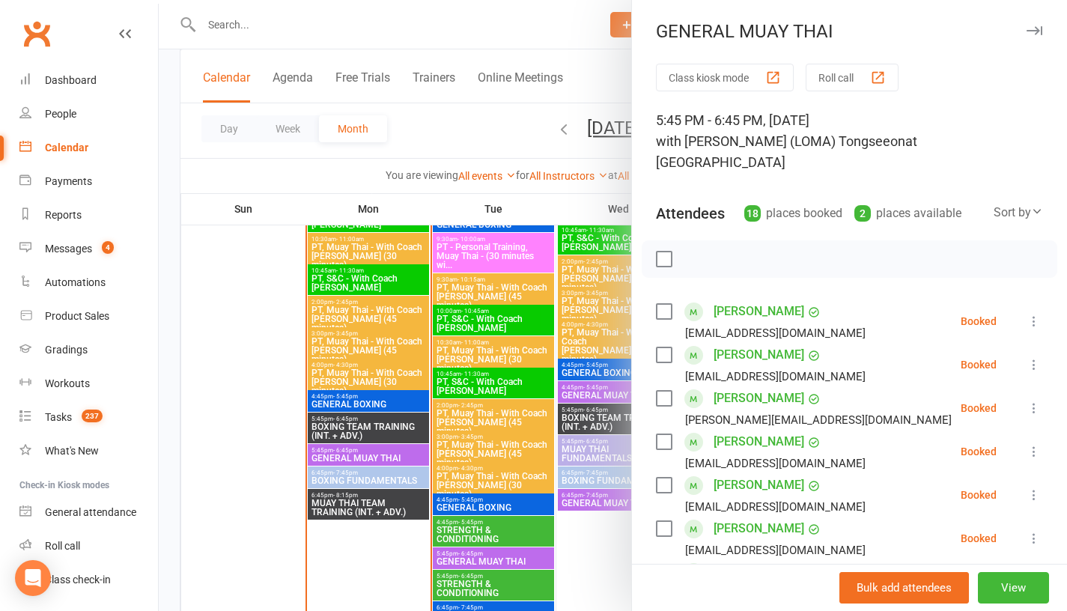
click at [261, 448] on div at bounding box center [613, 305] width 908 height 611
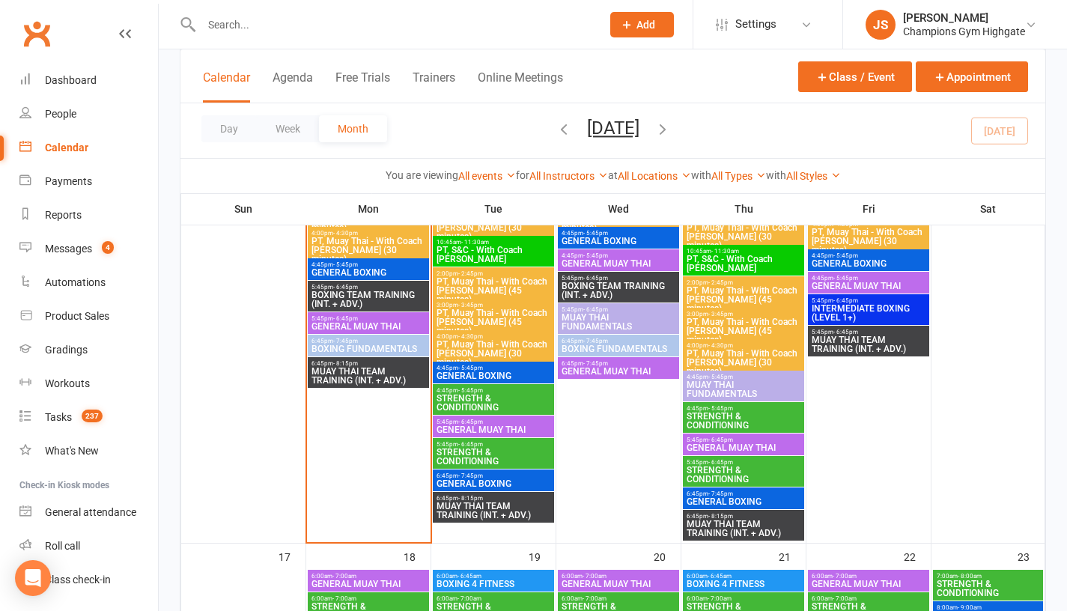
scroll to position [2052, 0]
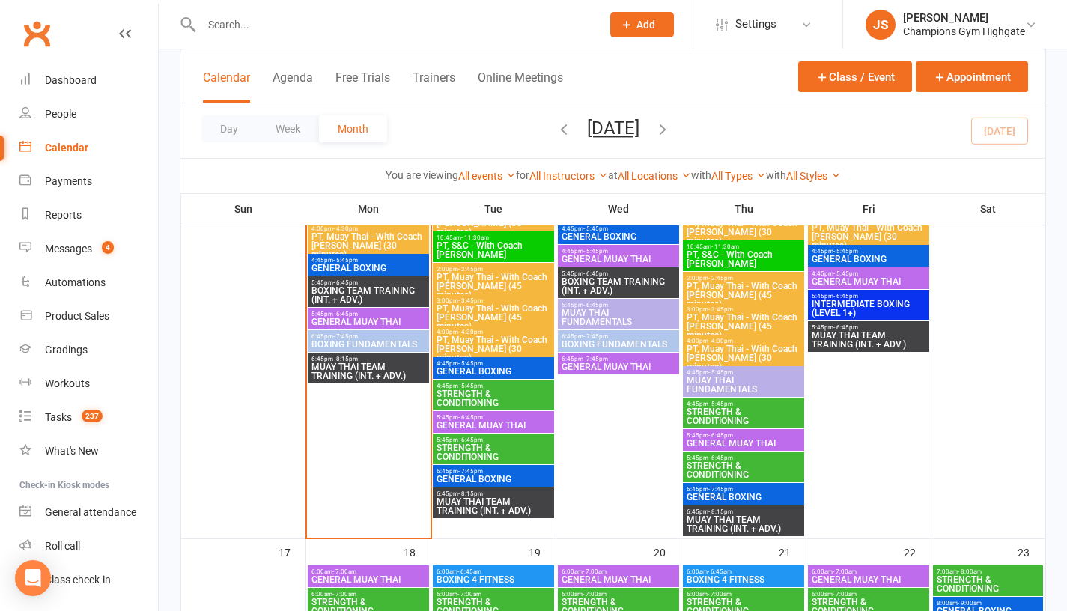
click at [495, 415] on span "5:45pm - 6:45pm" at bounding box center [493, 417] width 115 height 7
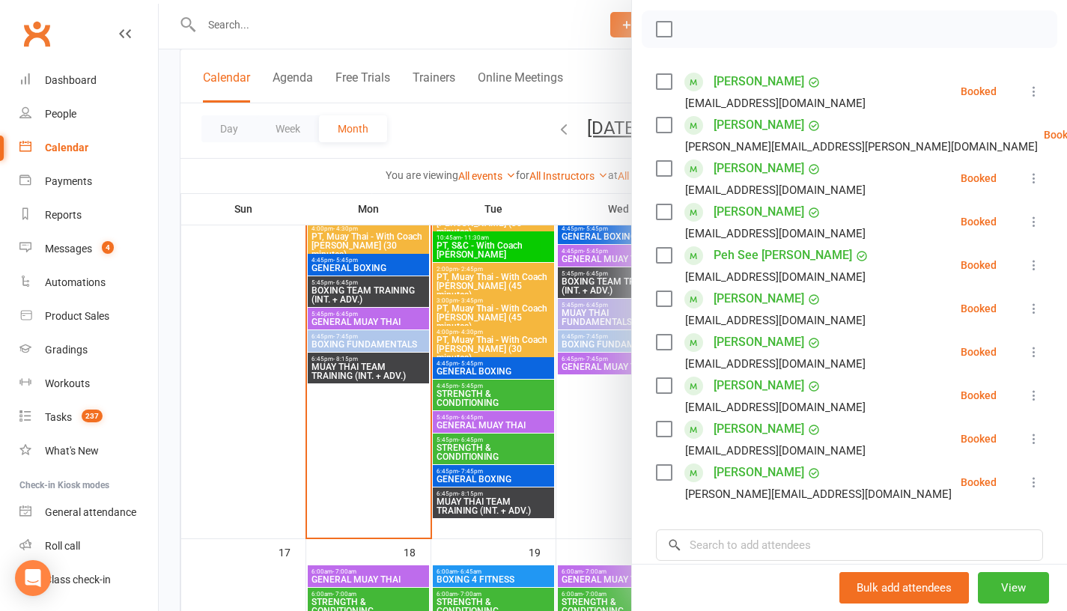
scroll to position [261, 0]
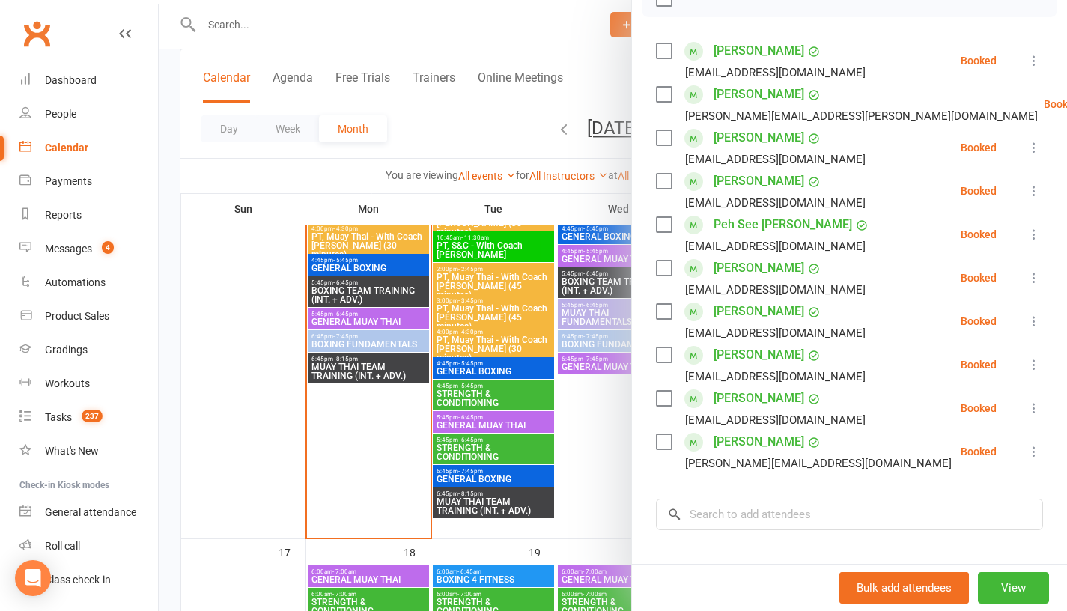
click at [364, 452] on div at bounding box center [613, 305] width 908 height 611
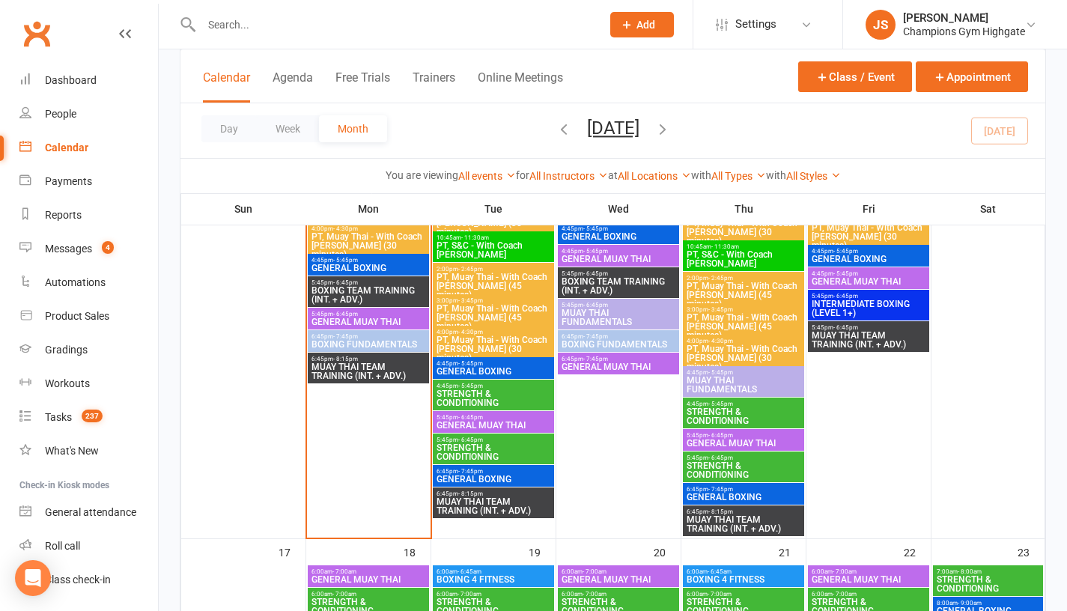
click at [461, 506] on span "MUAY THAI TEAM TRAINING (INT. + ADV.)" at bounding box center [493, 506] width 115 height 18
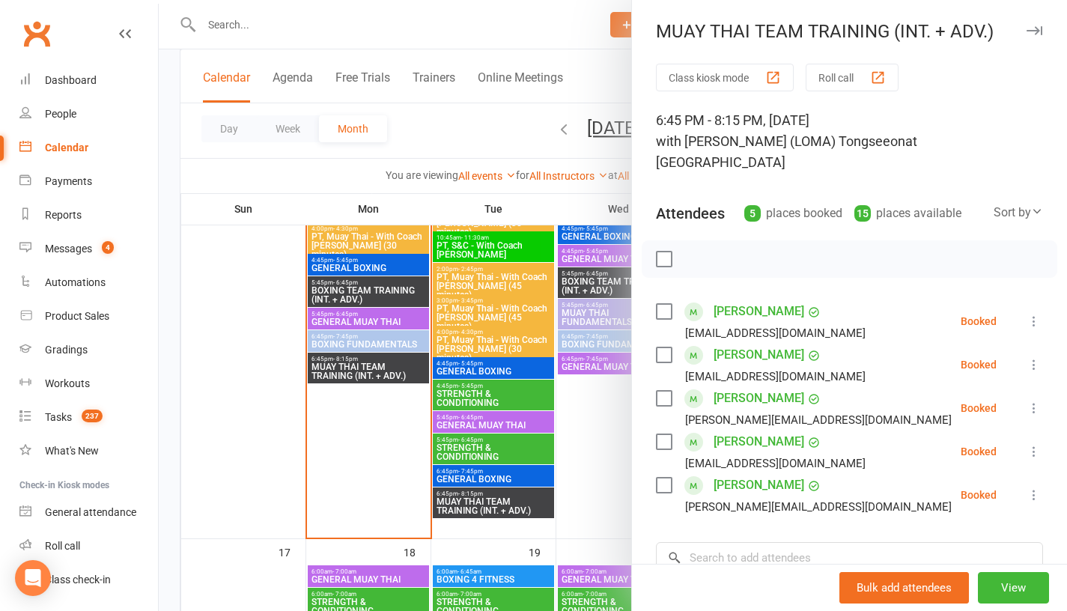
click at [345, 458] on div at bounding box center [613, 305] width 908 height 611
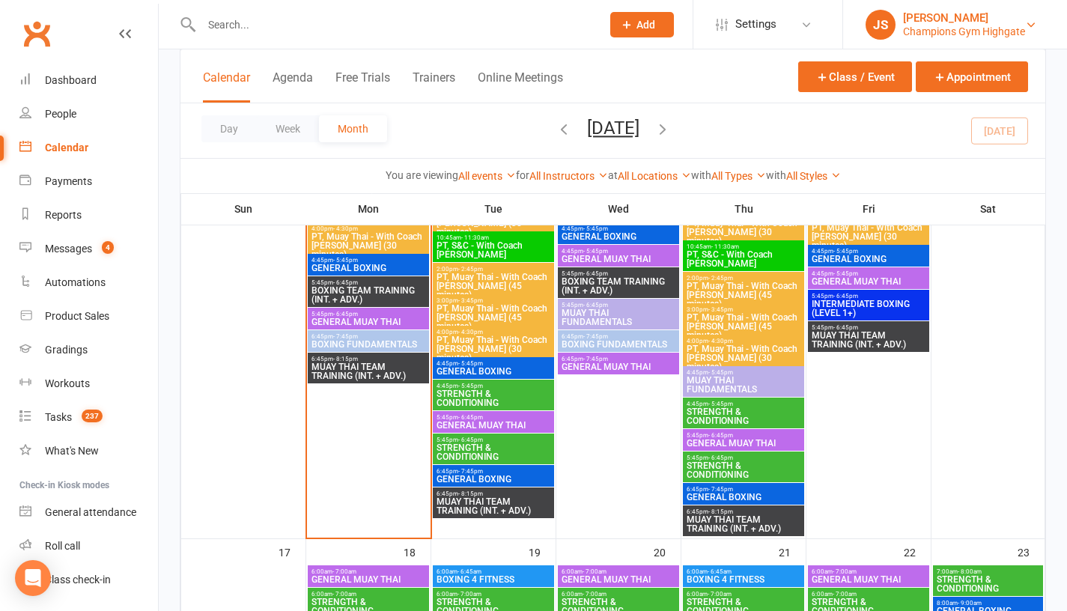
click at [1000, 28] on div "Champions Gym Highgate" at bounding box center [964, 31] width 122 height 13
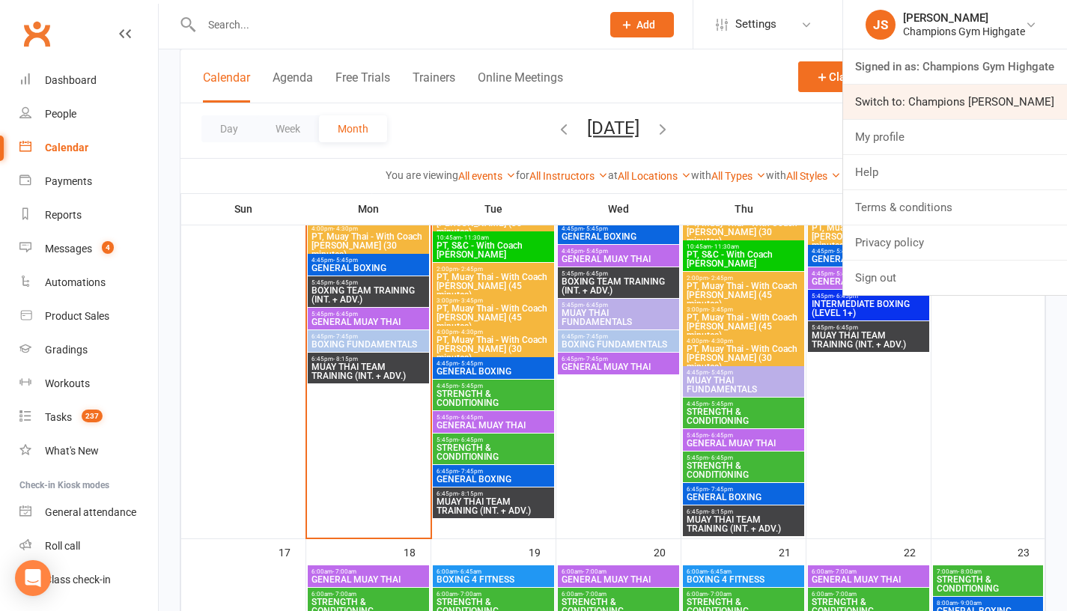
click at [970, 103] on link "Switch to: Champions Gym Myaree" at bounding box center [955, 102] width 224 height 34
